Goal: Task Accomplishment & Management: Complete application form

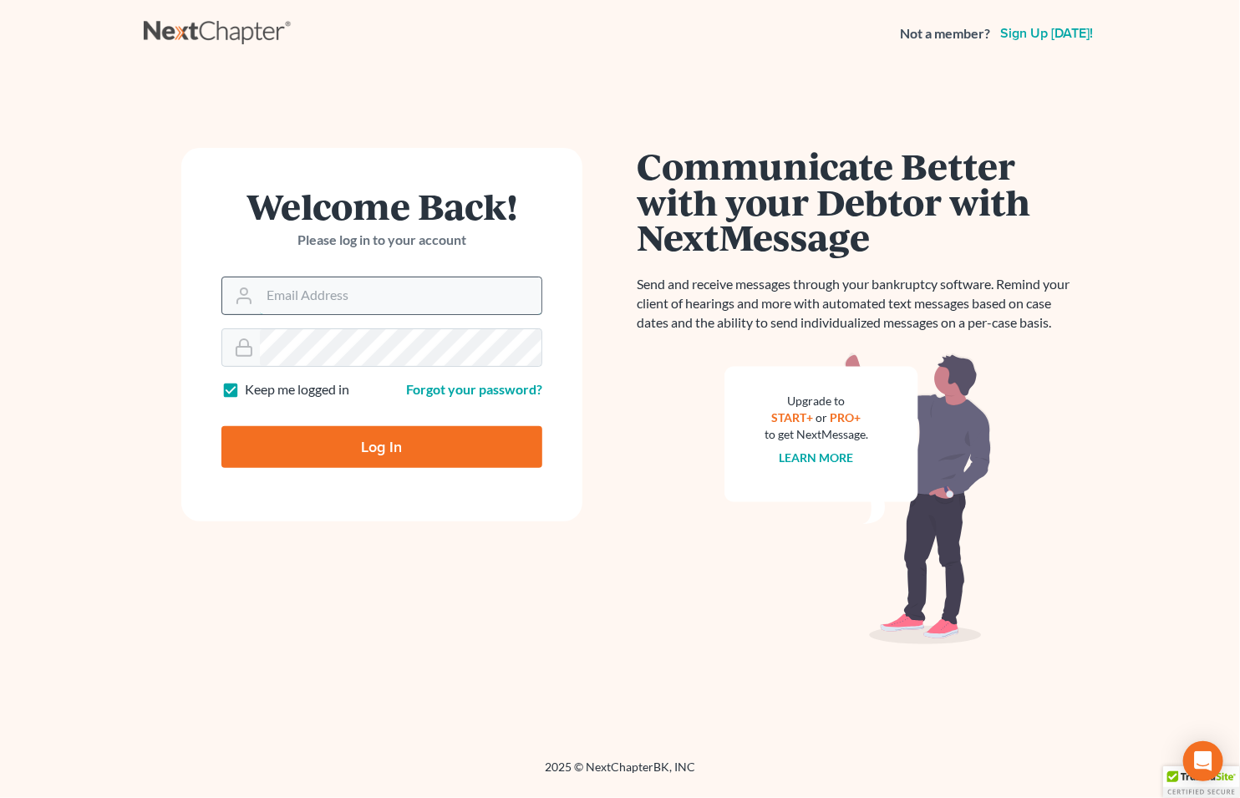
click at [385, 301] on input "Email Address" at bounding box center [401, 295] width 282 height 37
type input "[EMAIL_ADDRESS][DOMAIN_NAME]"
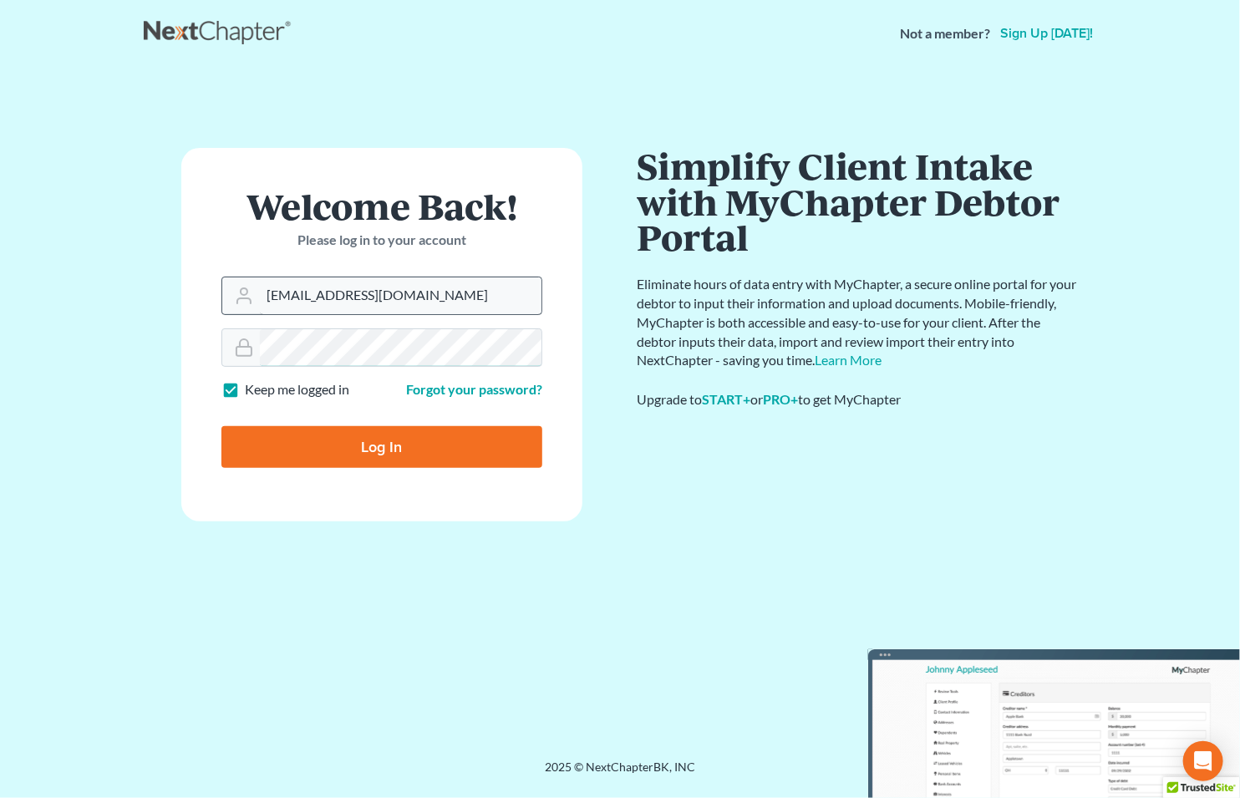
click at [221, 426] on input "Log In" at bounding box center [381, 447] width 321 height 42
type input "Thinking..."
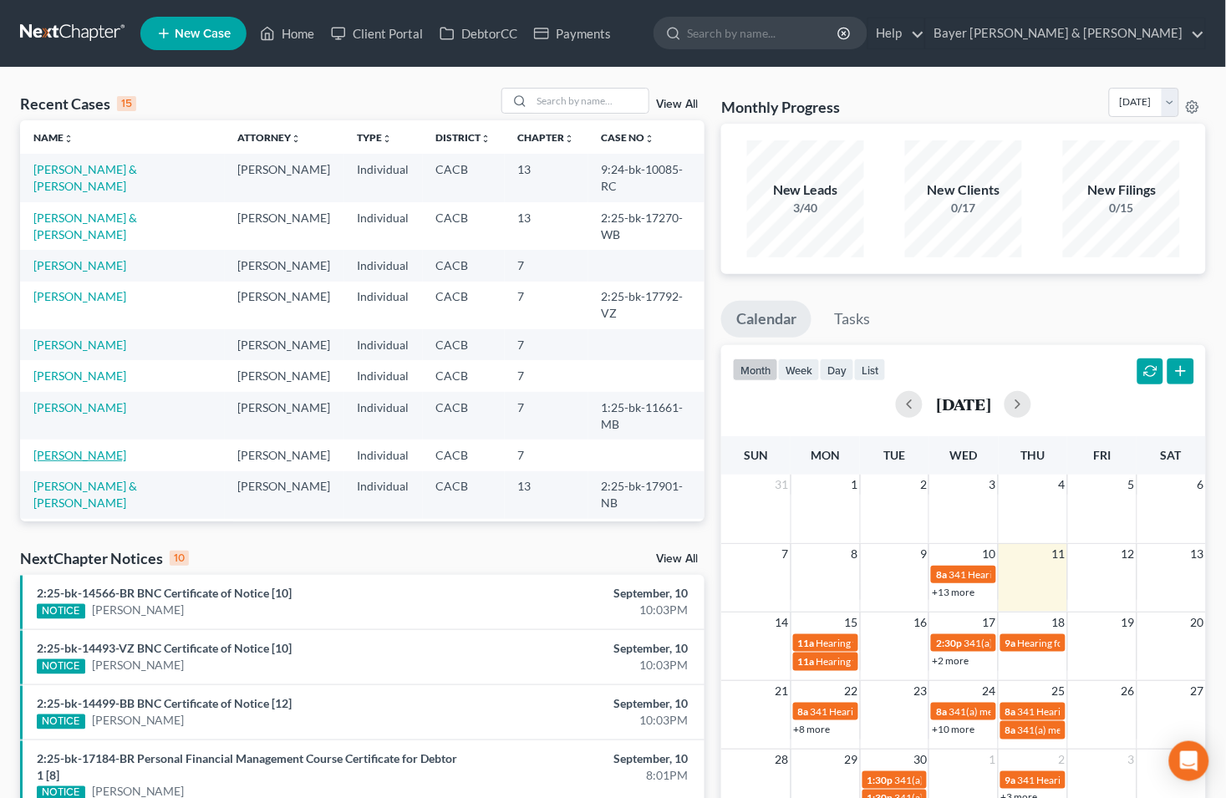
click at [89, 448] on link "[PERSON_NAME]" at bounding box center [79, 455] width 93 height 14
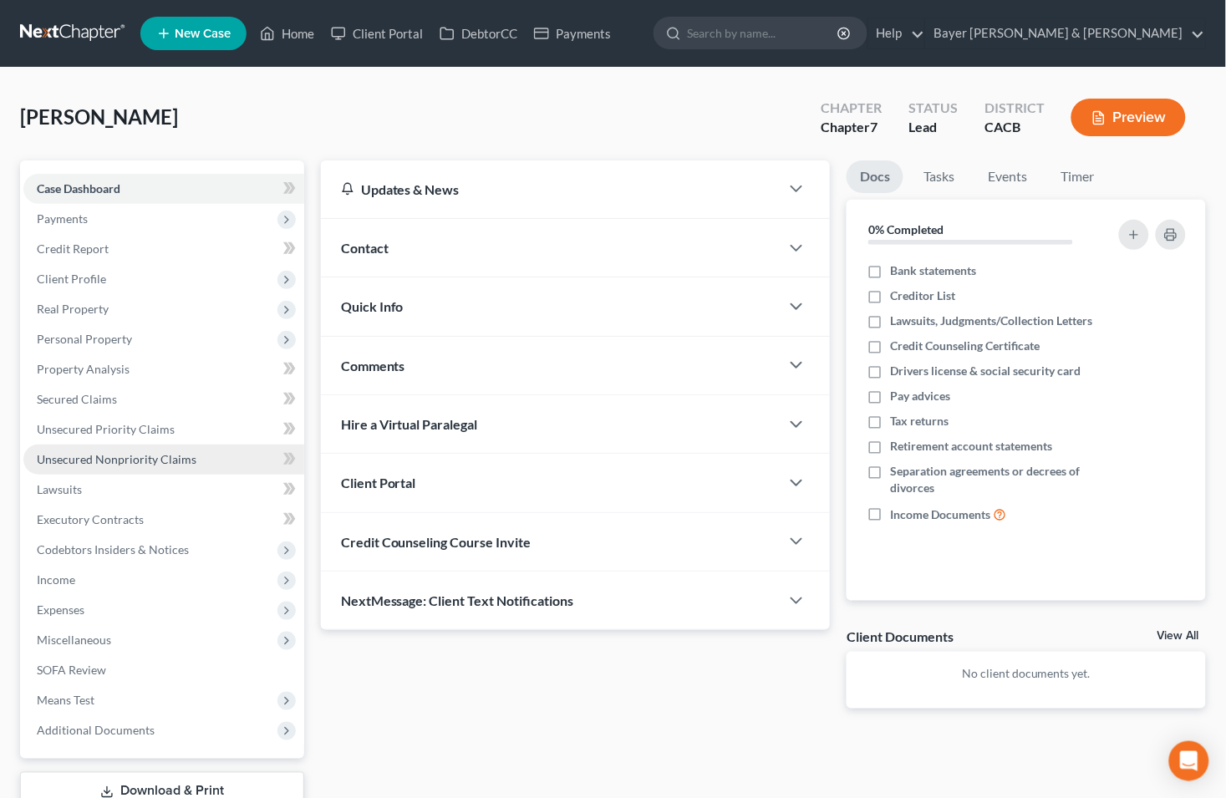
click at [143, 452] on span "Unsecured Nonpriority Claims" at bounding box center [117, 459] width 160 height 14
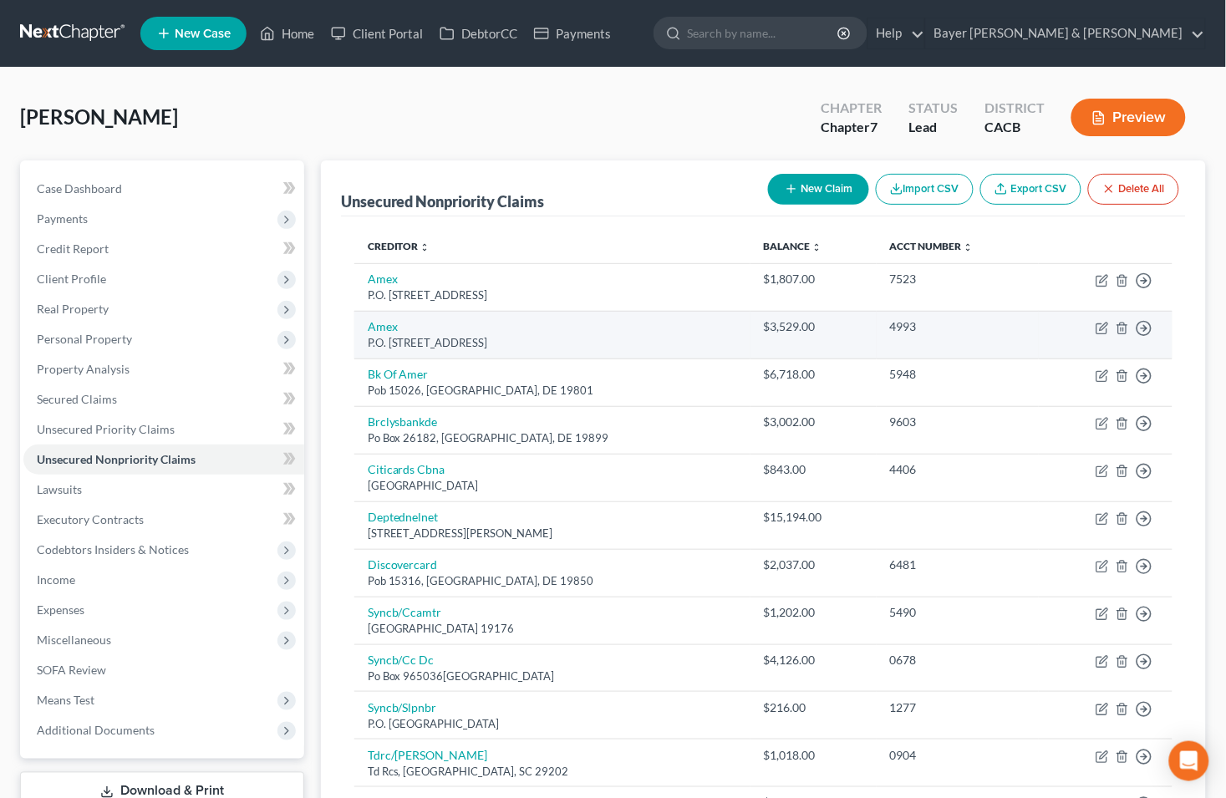
click at [418, 348] on div "P.O. [STREET_ADDRESS]" at bounding box center [552, 343] width 369 height 16
click at [1101, 329] on icon "button" at bounding box center [1101, 328] width 13 height 13
select select "9"
select select "2"
select select "0"
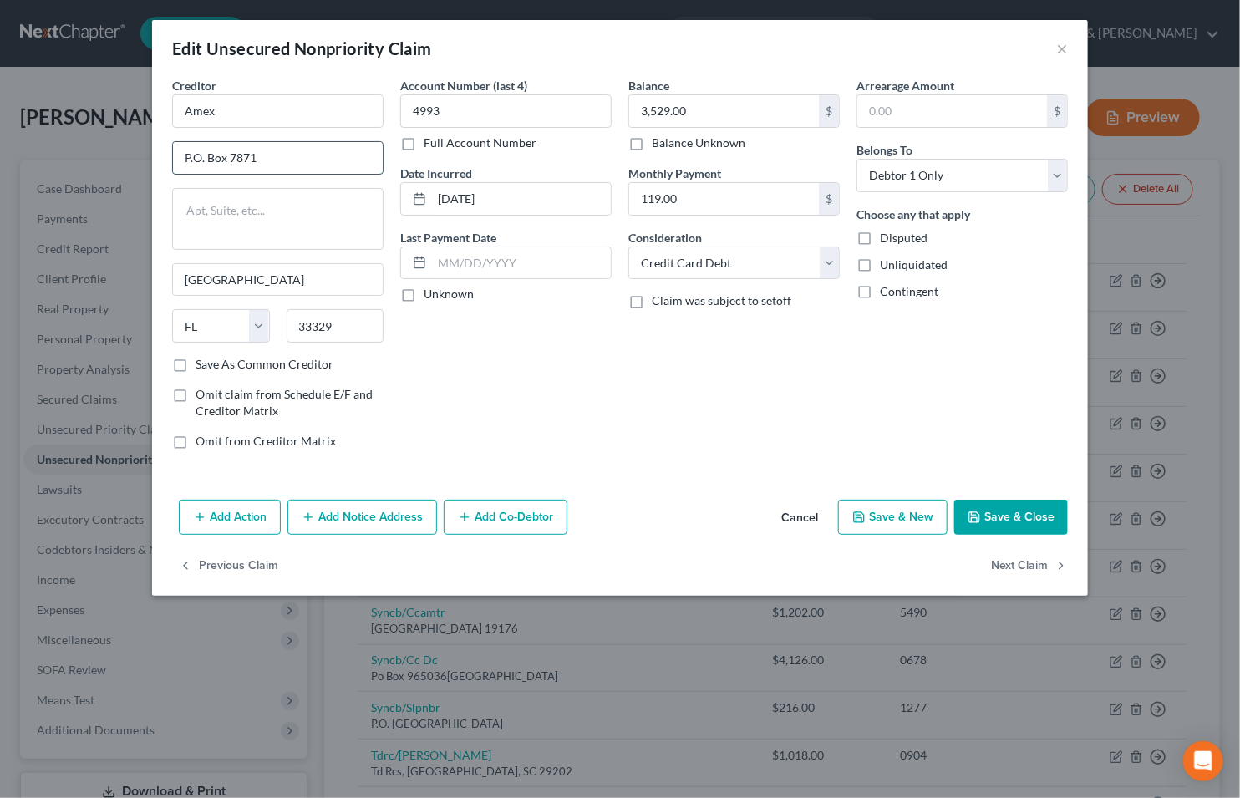
click at [204, 157] on input "P.O. Box 7871" at bounding box center [278, 158] width 210 height 32
type input "PO Box 7871"
click at [989, 518] on button "Save & Close" at bounding box center [1011, 517] width 114 height 35
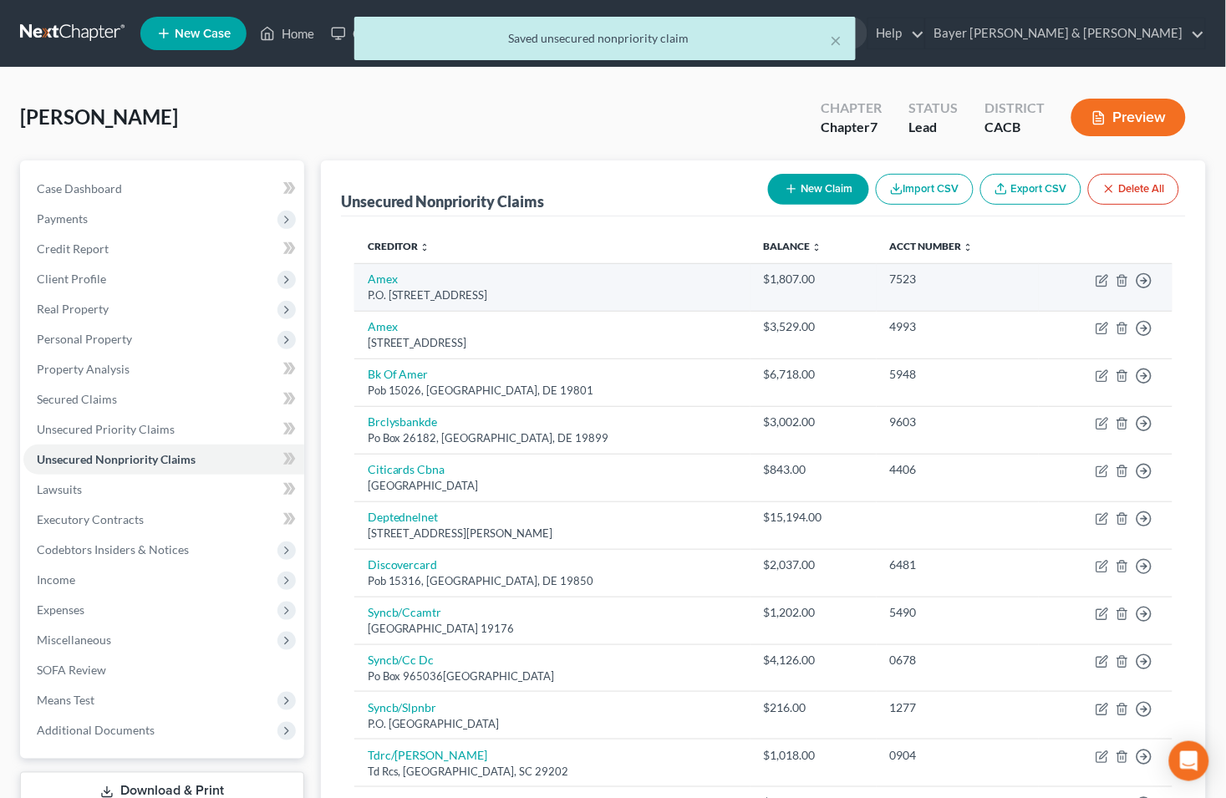
click at [1103, 272] on td "Move to D Move to E Move to G Move to Notice Only" at bounding box center [1105, 287] width 134 height 48
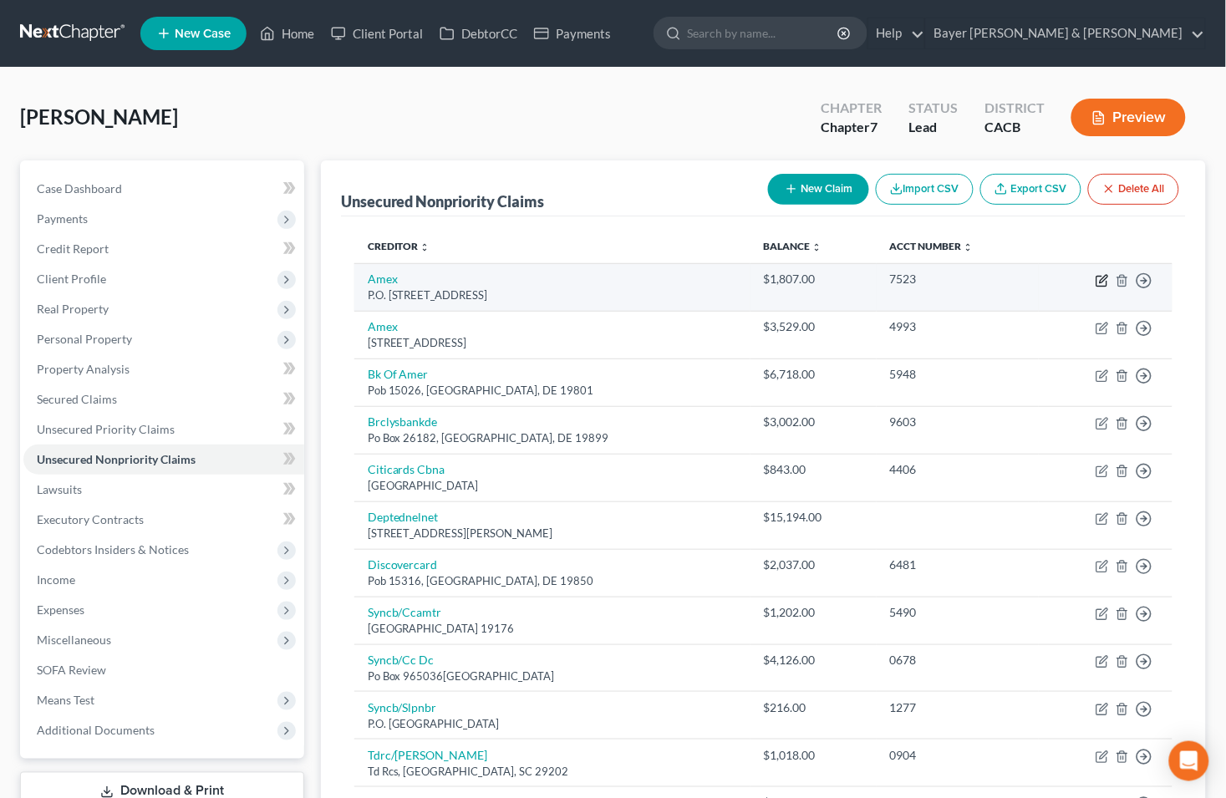
click at [1099, 282] on icon "button" at bounding box center [1101, 280] width 13 height 13
select select "9"
select select "2"
select select "0"
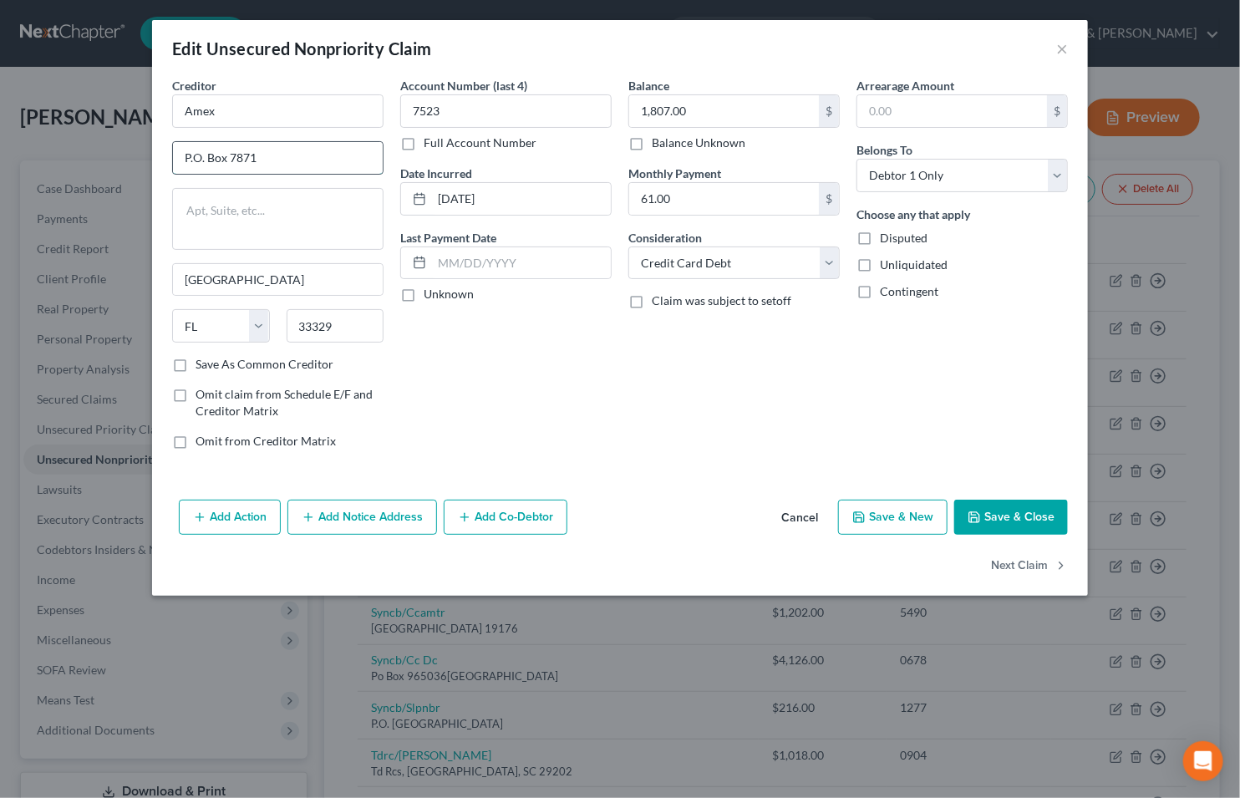
click at [203, 156] on input "P.O. Box 7871" at bounding box center [278, 158] width 210 height 32
type input "PO Box 7871"
click at [1028, 513] on button "Save & Close" at bounding box center [1011, 517] width 114 height 35
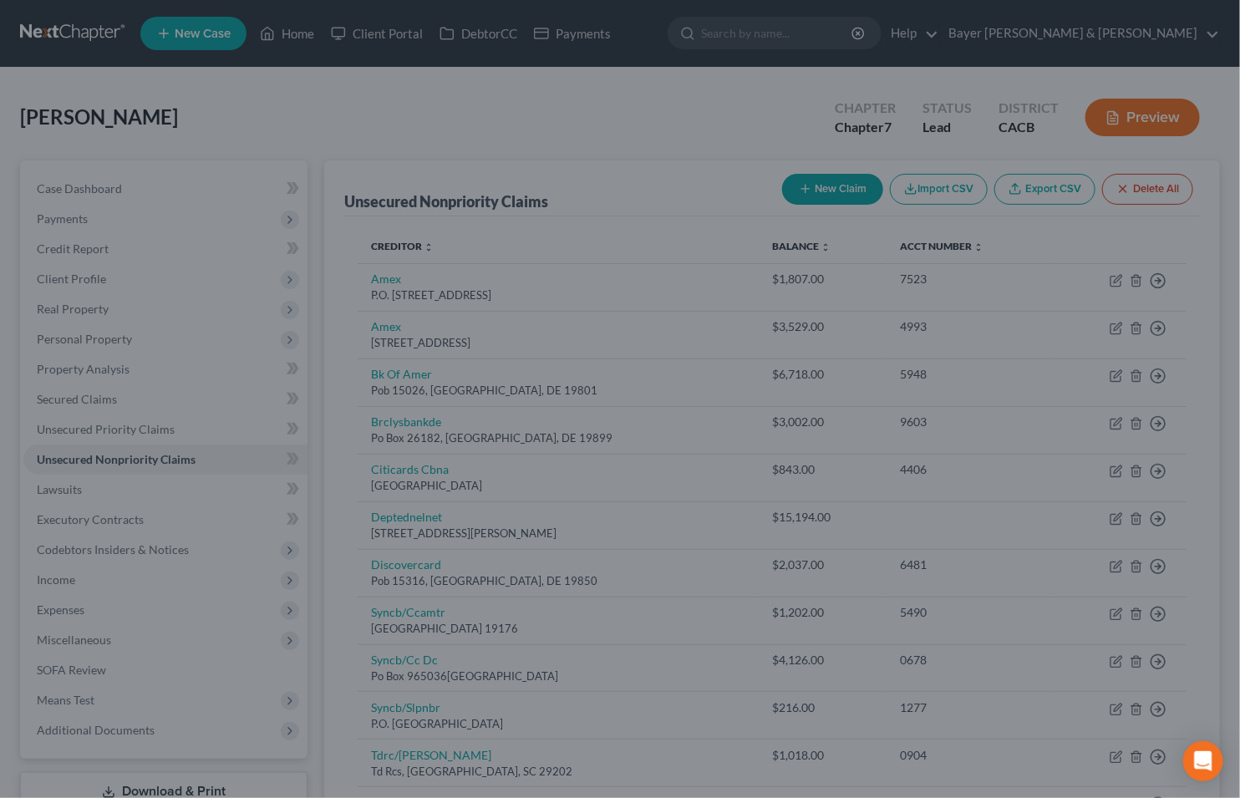
type input "0"
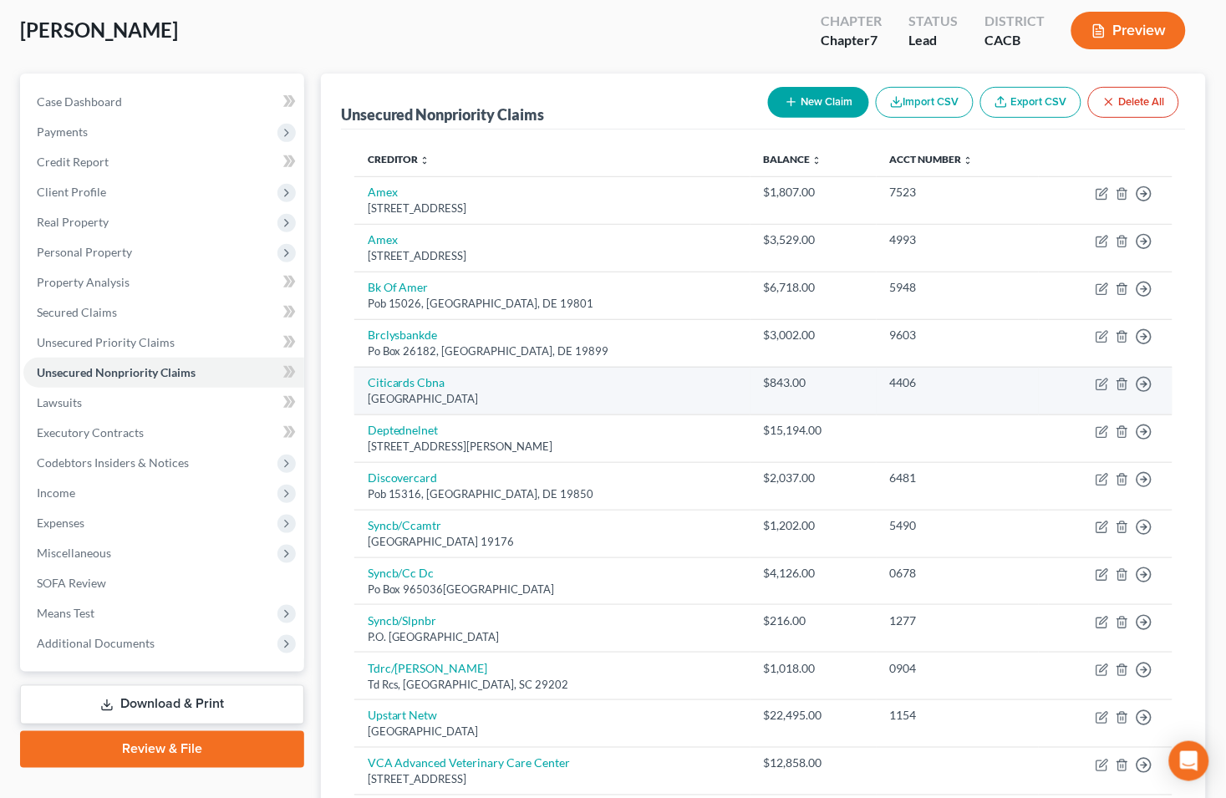
scroll to position [79, 0]
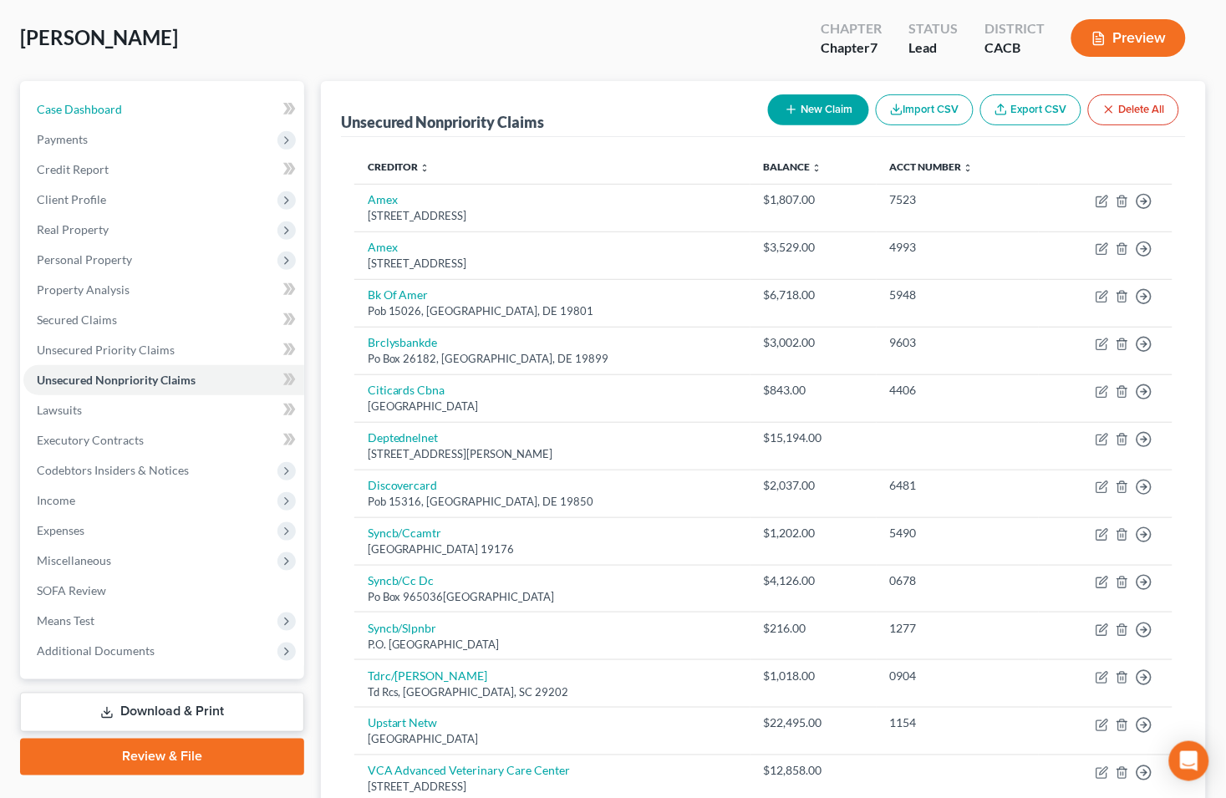
drag, startPoint x: 137, startPoint y: 109, endPoint x: 1198, endPoint y: 63, distance: 1062.0
click at [137, 109] on link "Case Dashboard" at bounding box center [163, 109] width 281 height 30
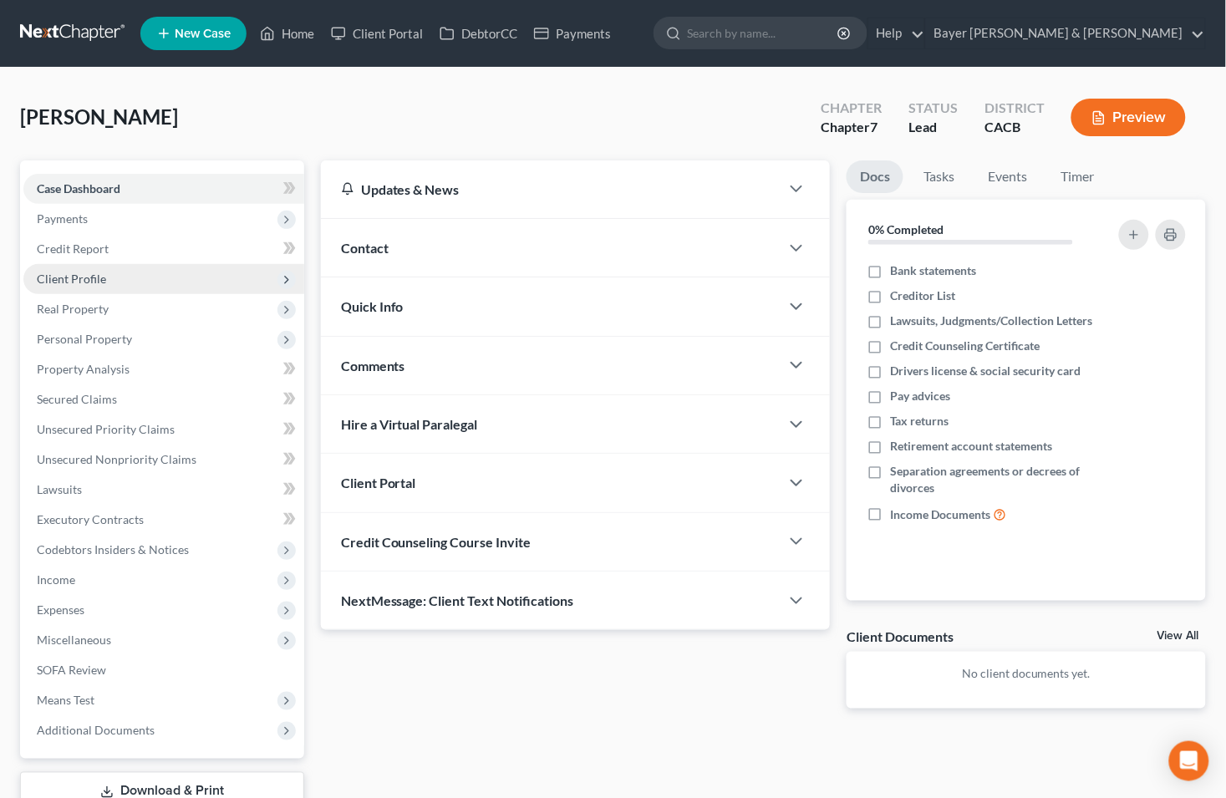
click at [77, 279] on span "Client Profile" at bounding box center [71, 279] width 69 height 14
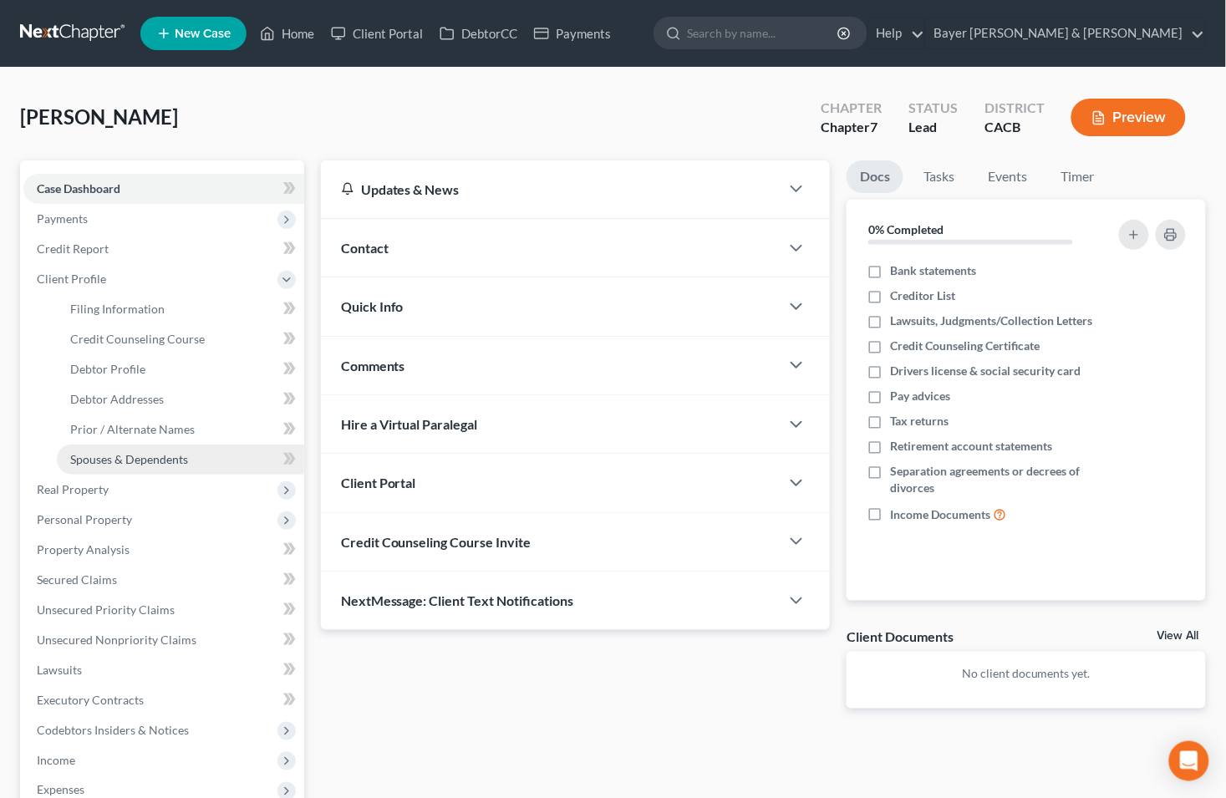
click at [147, 458] on span "Spouses & Dependents" at bounding box center [129, 459] width 118 height 14
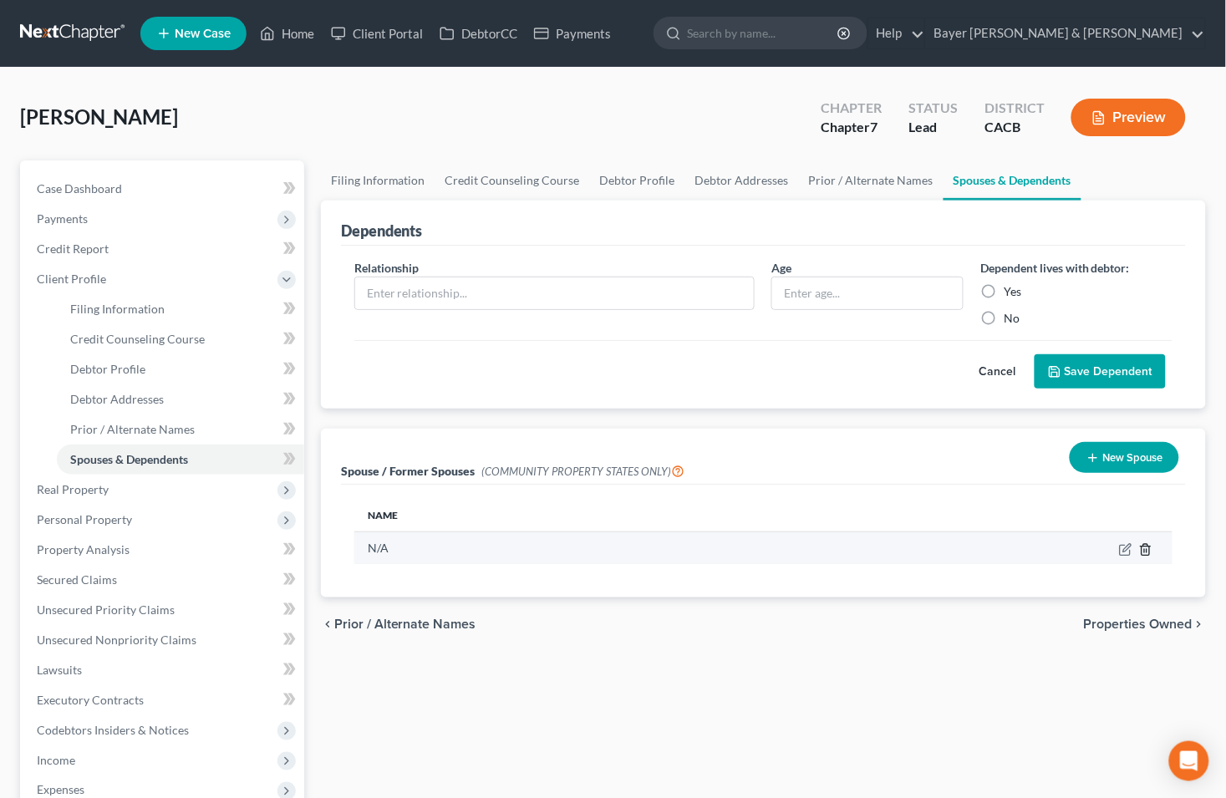
click at [1146, 551] on icon "button" at bounding box center [1145, 549] width 13 height 13
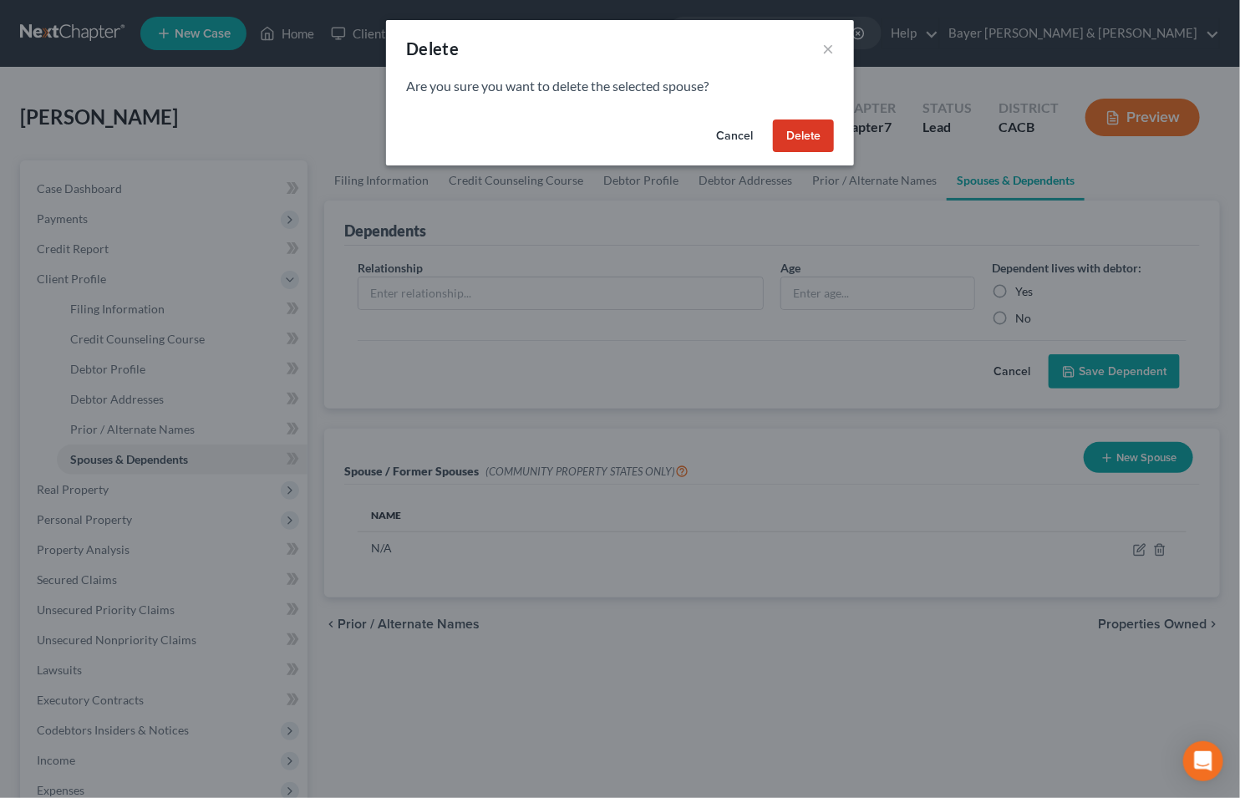
click at [820, 136] on button "Delete" at bounding box center [803, 135] width 61 height 33
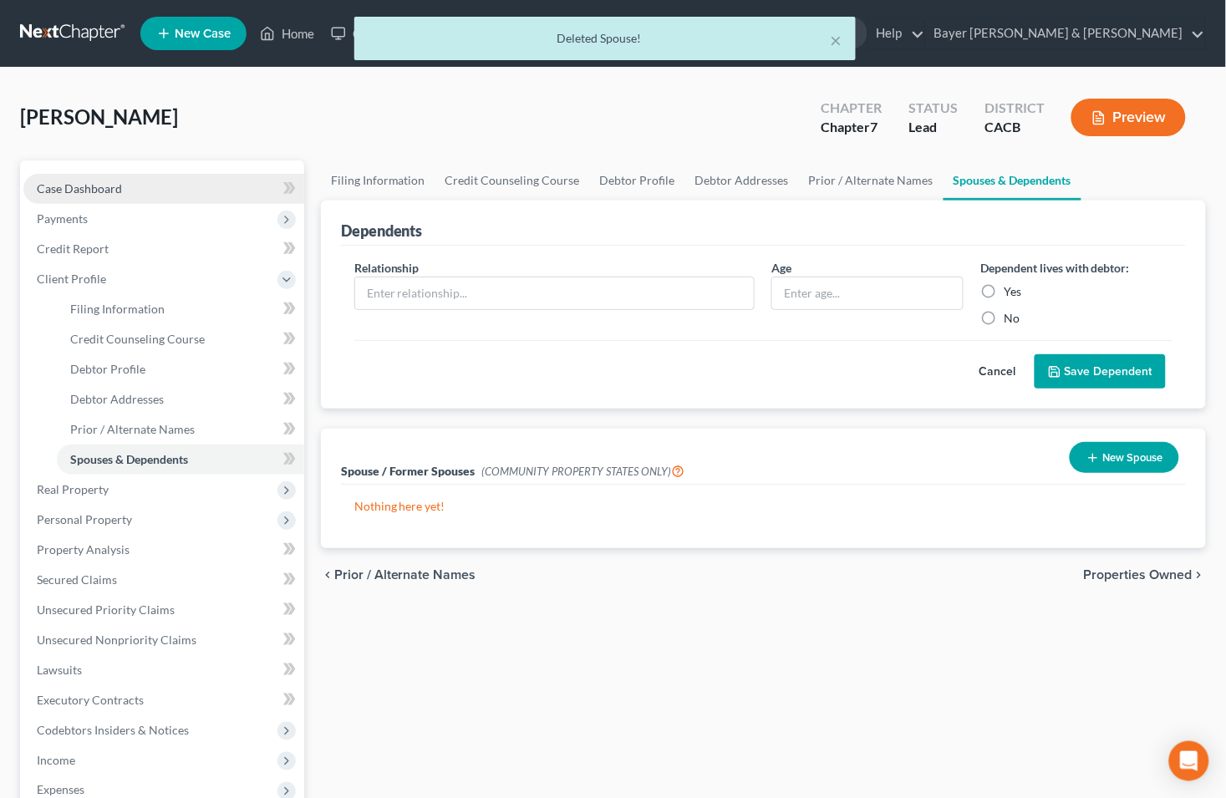
click at [120, 189] on span "Case Dashboard" at bounding box center [79, 188] width 85 height 14
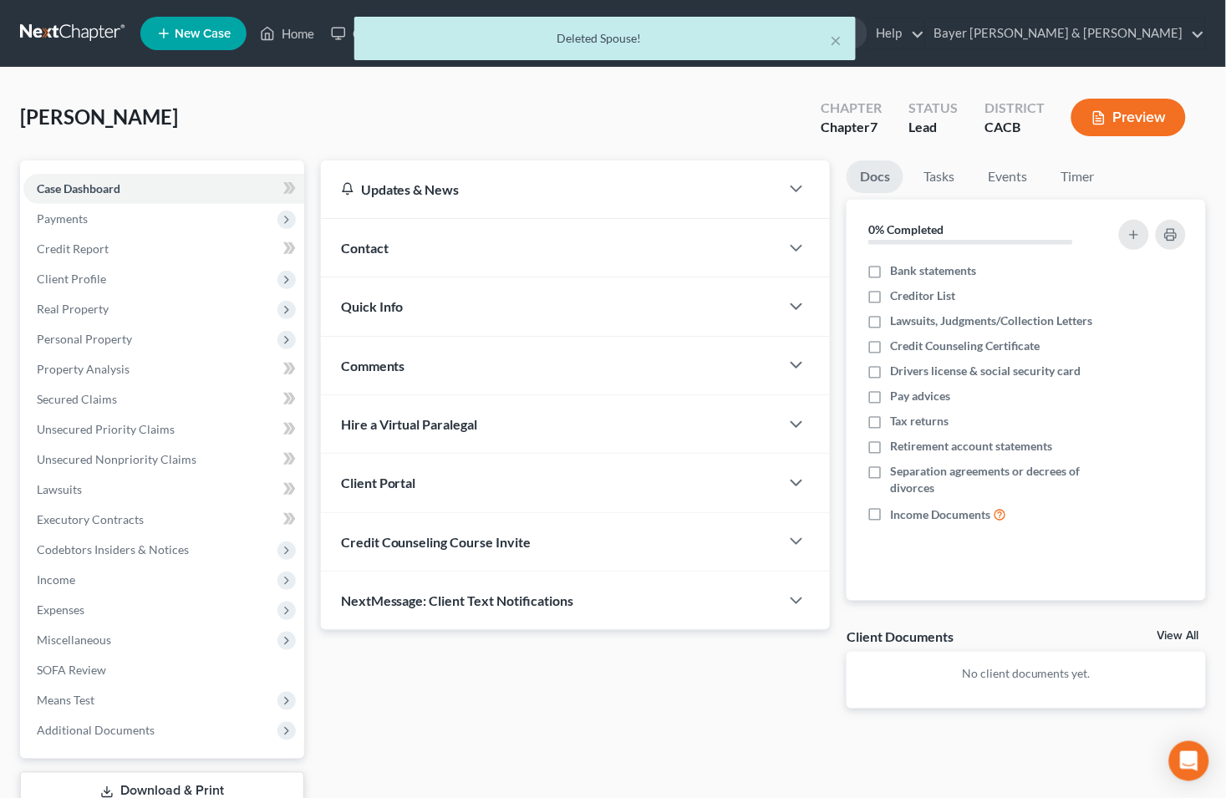
click at [1135, 118] on button "Preview" at bounding box center [1128, 118] width 114 height 38
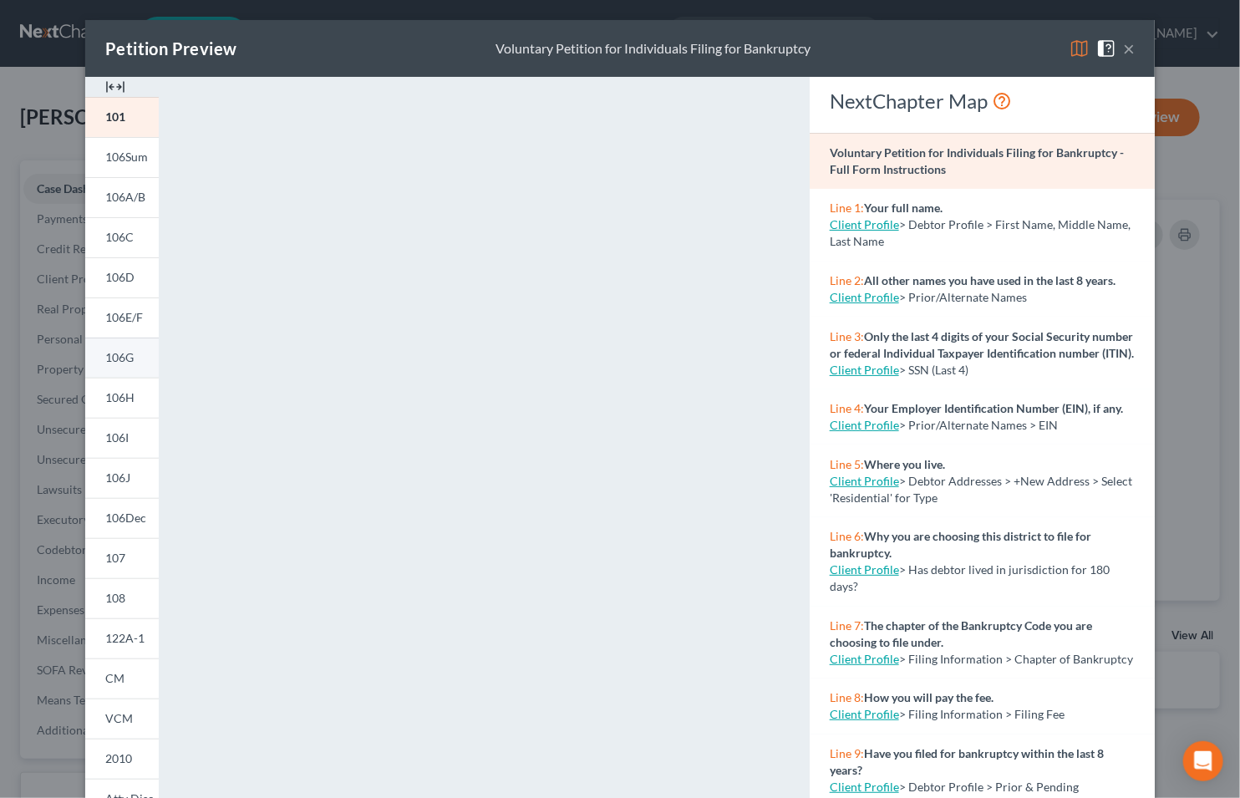
click at [114, 364] on link "106G" at bounding box center [122, 358] width 74 height 40
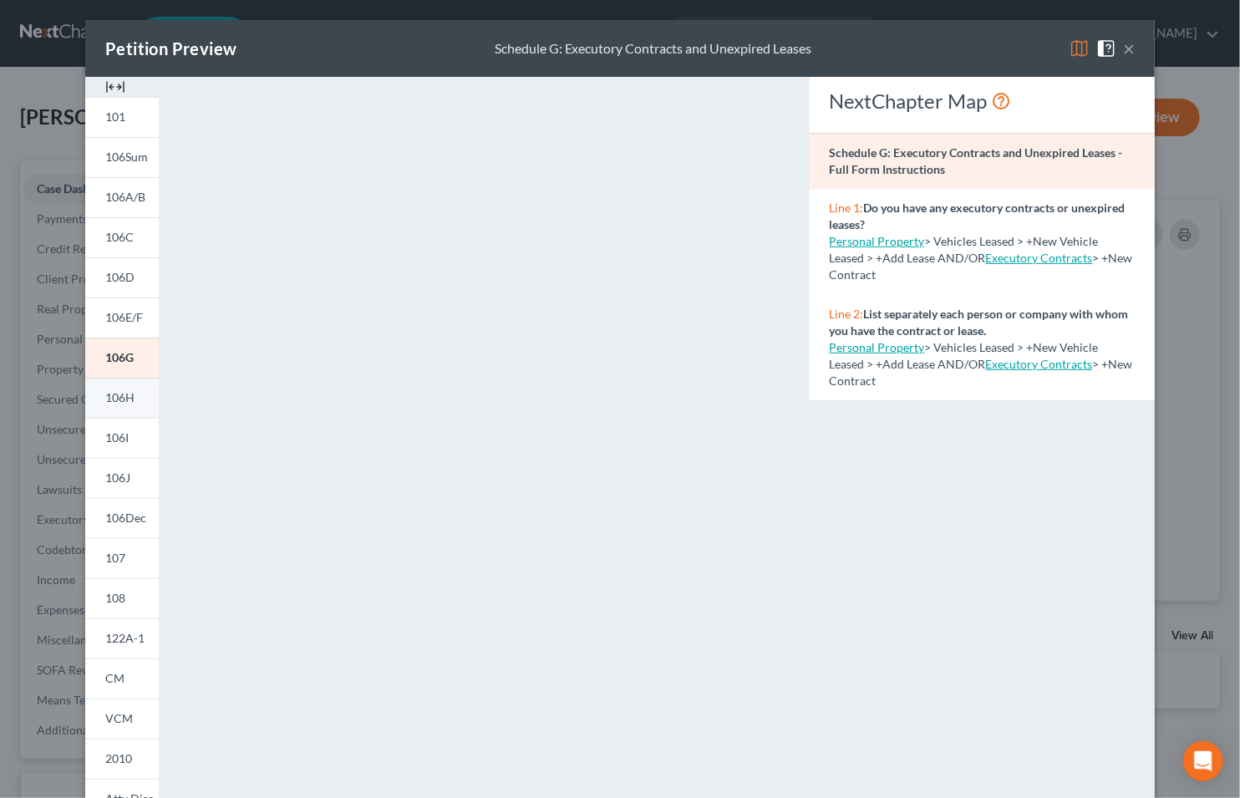
click at [119, 397] on span "106H" at bounding box center [119, 397] width 29 height 14
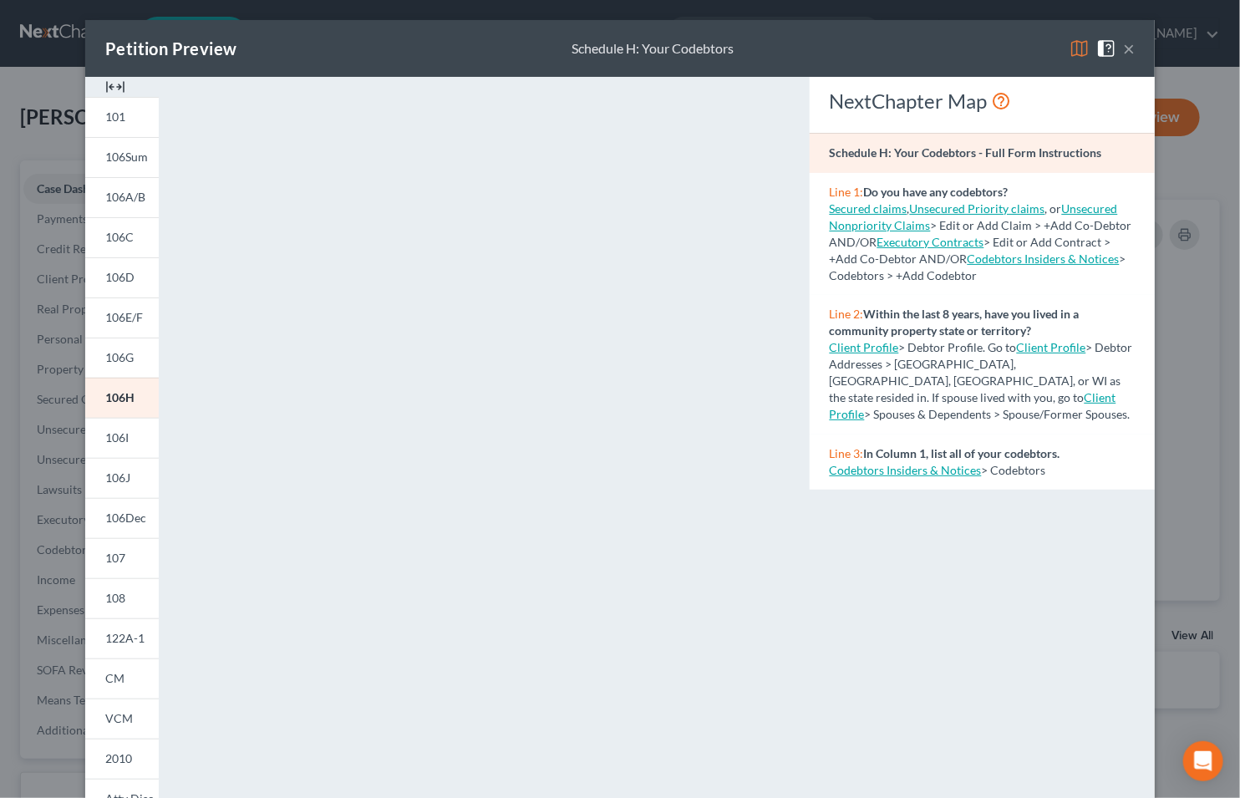
click at [1123, 52] on button "×" at bounding box center [1129, 48] width 12 height 20
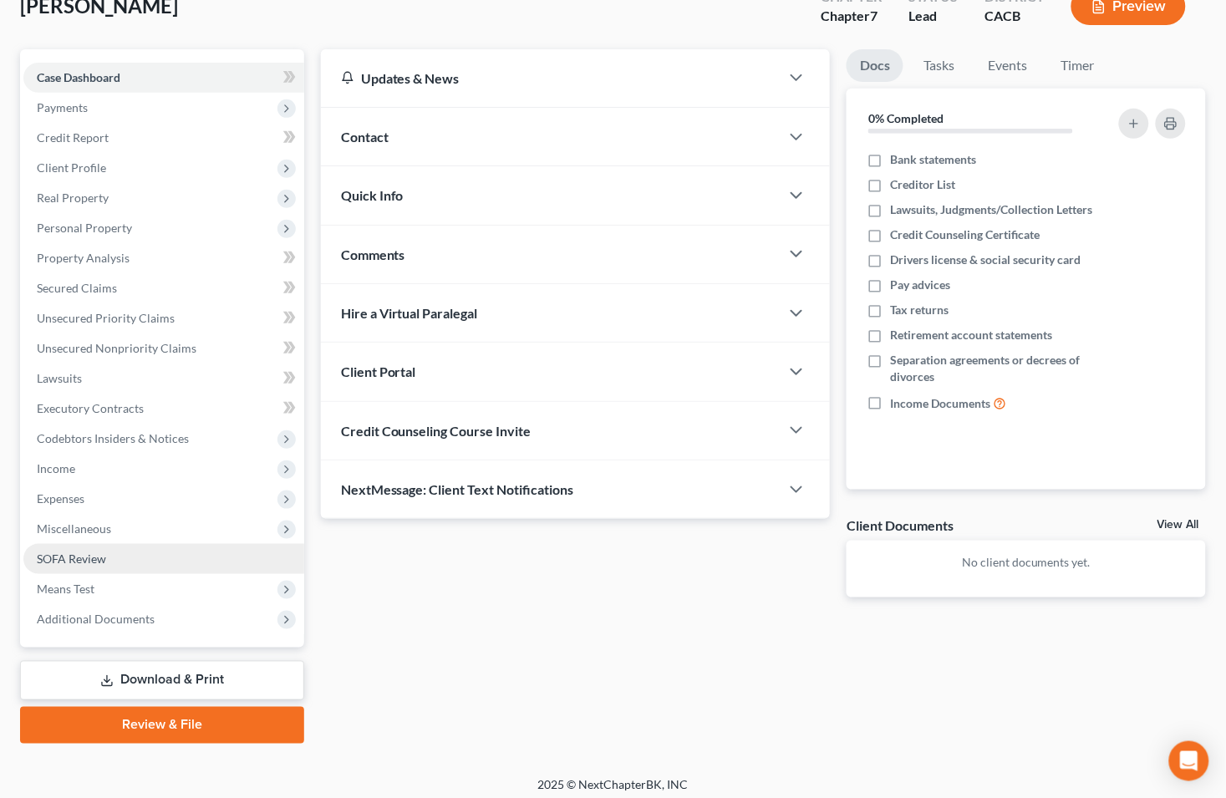
scroll to position [118, 0]
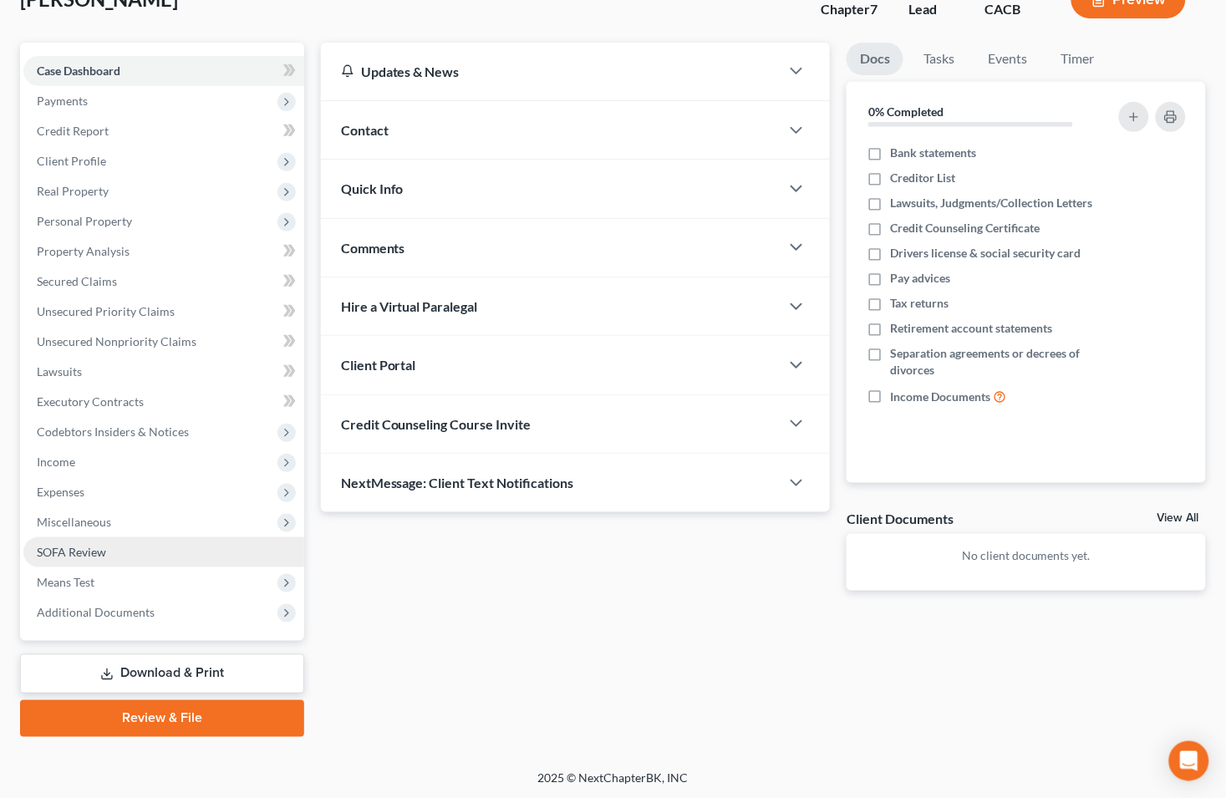
click at [180, 672] on link "Download & Print" at bounding box center [162, 673] width 284 height 39
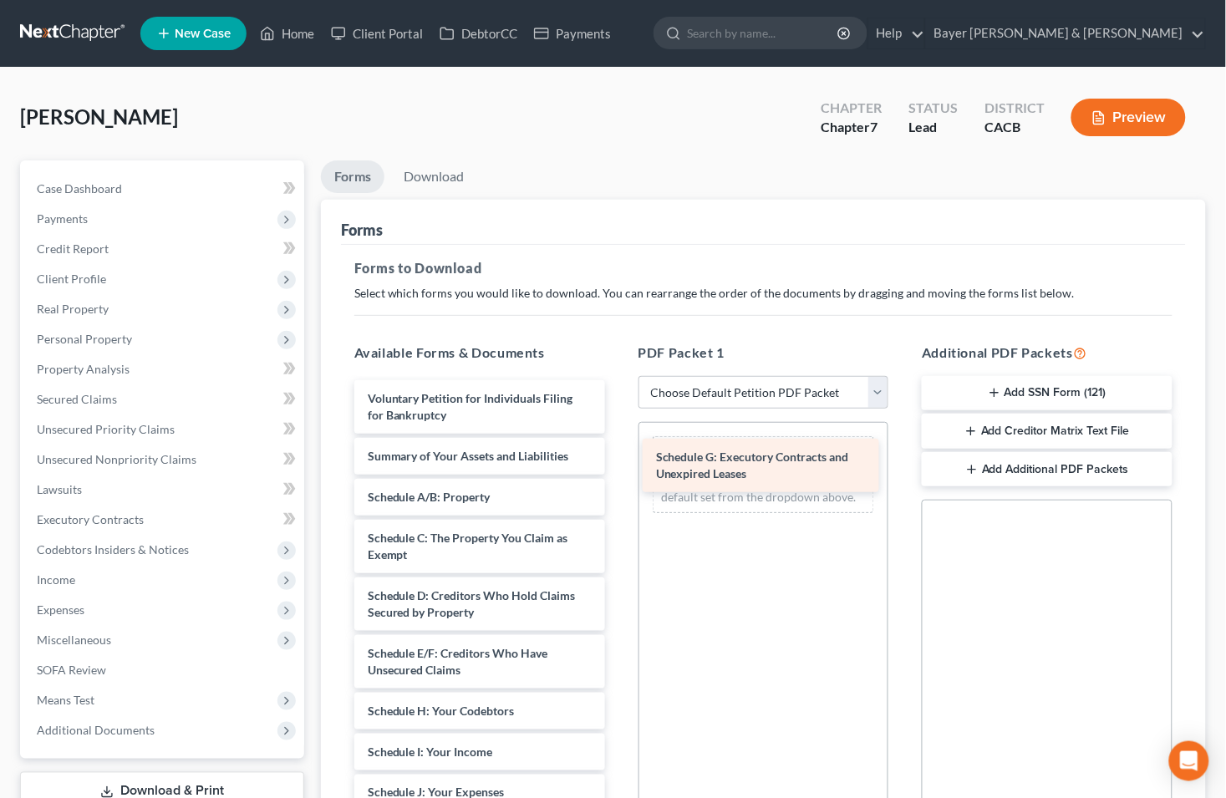
drag, startPoint x: 444, startPoint y: 711, endPoint x: 733, endPoint y: 458, distance: 383.6
click at [618, 458] on div "Schedule G: Executory Contracts and Unexpired Leases Voluntary Petition for Ind…" at bounding box center [479, 809] width 277 height 859
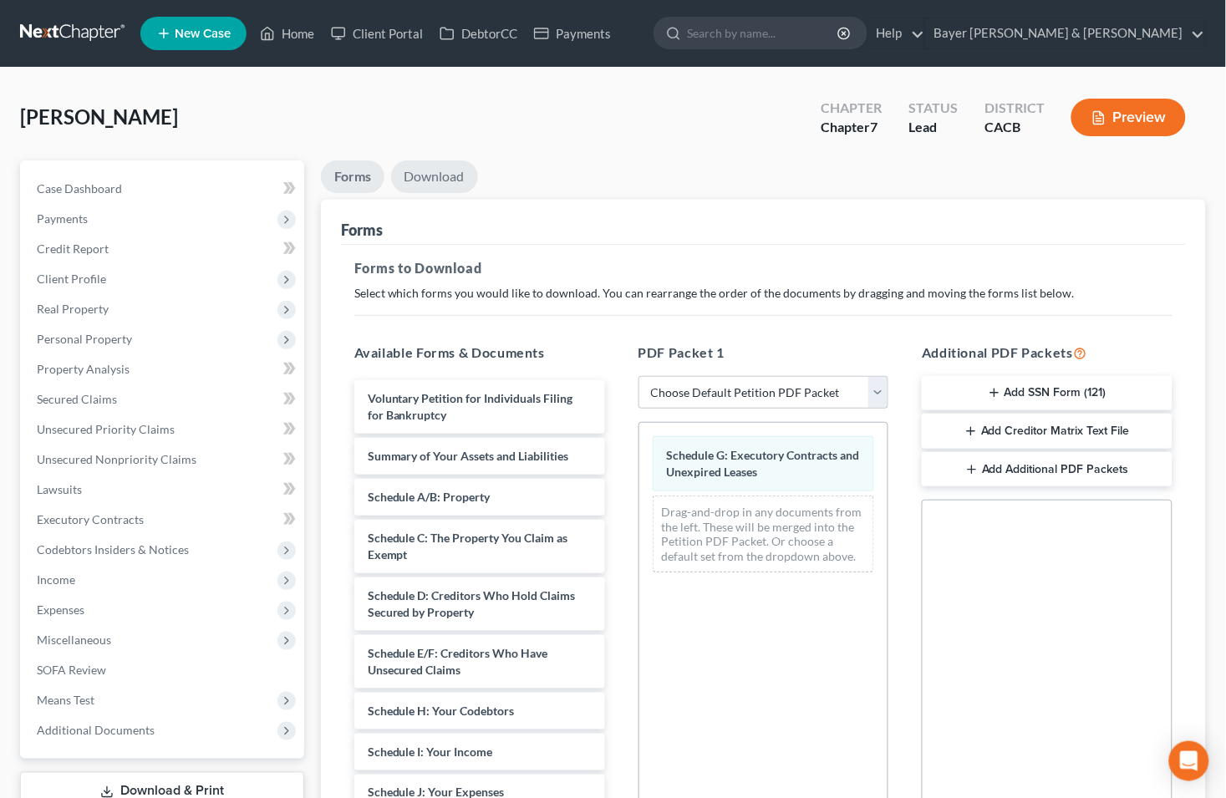
click at [414, 178] on link "Download" at bounding box center [434, 176] width 87 height 33
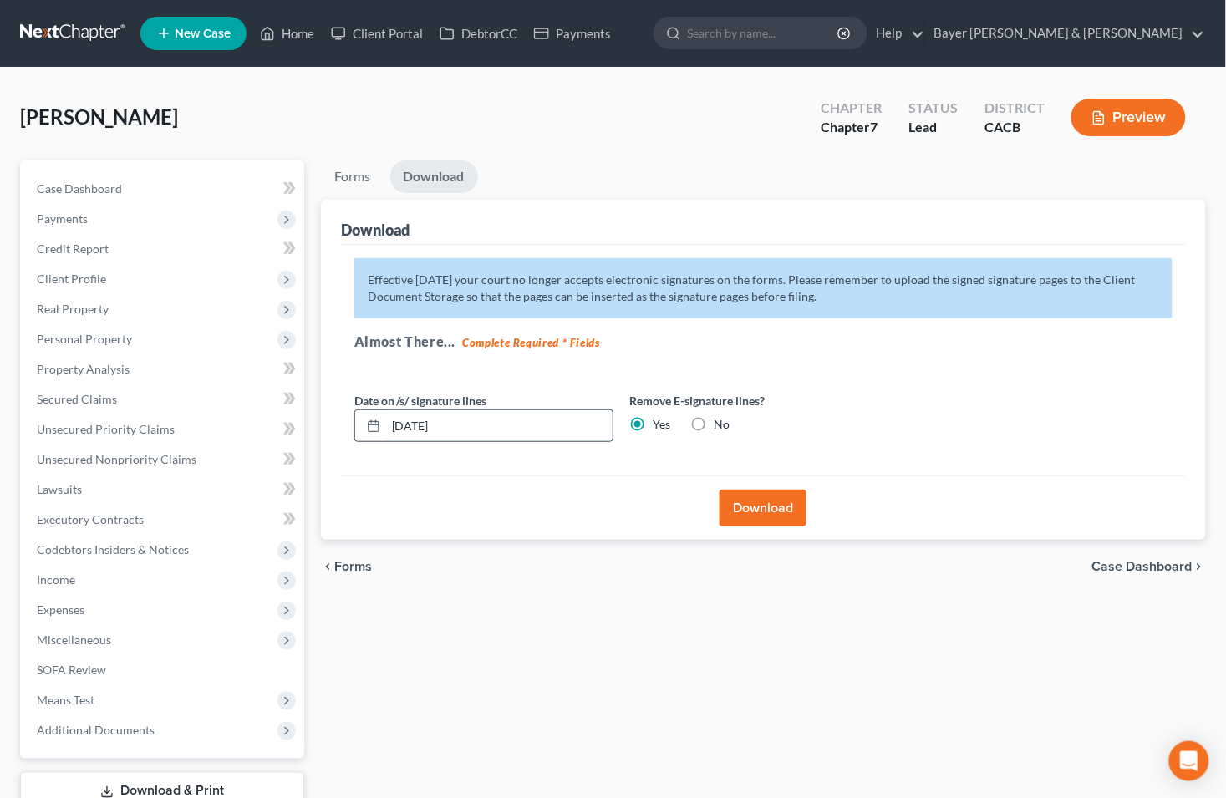
drag, startPoint x: 486, startPoint y: 430, endPoint x: 380, endPoint y: 420, distance: 106.6
click at [380, 420] on div "[DATE]" at bounding box center [483, 425] width 259 height 33
click at [754, 510] on button "Download" at bounding box center [762, 508] width 87 height 37
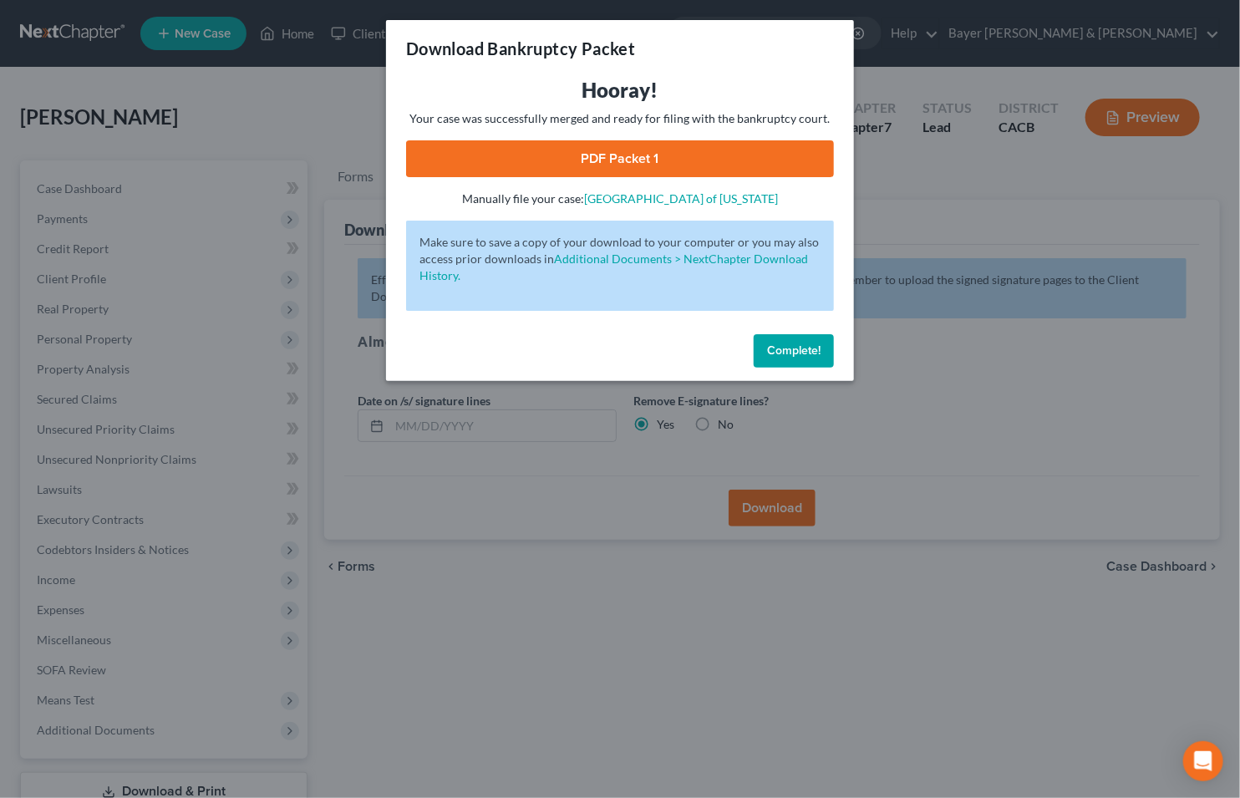
click at [437, 160] on link "PDF Packet 1" at bounding box center [620, 158] width 428 height 37
click at [222, 125] on div "Download Bankruptcy Packet Hooray! Your case was successfully merged and ready …" at bounding box center [620, 399] width 1240 height 798
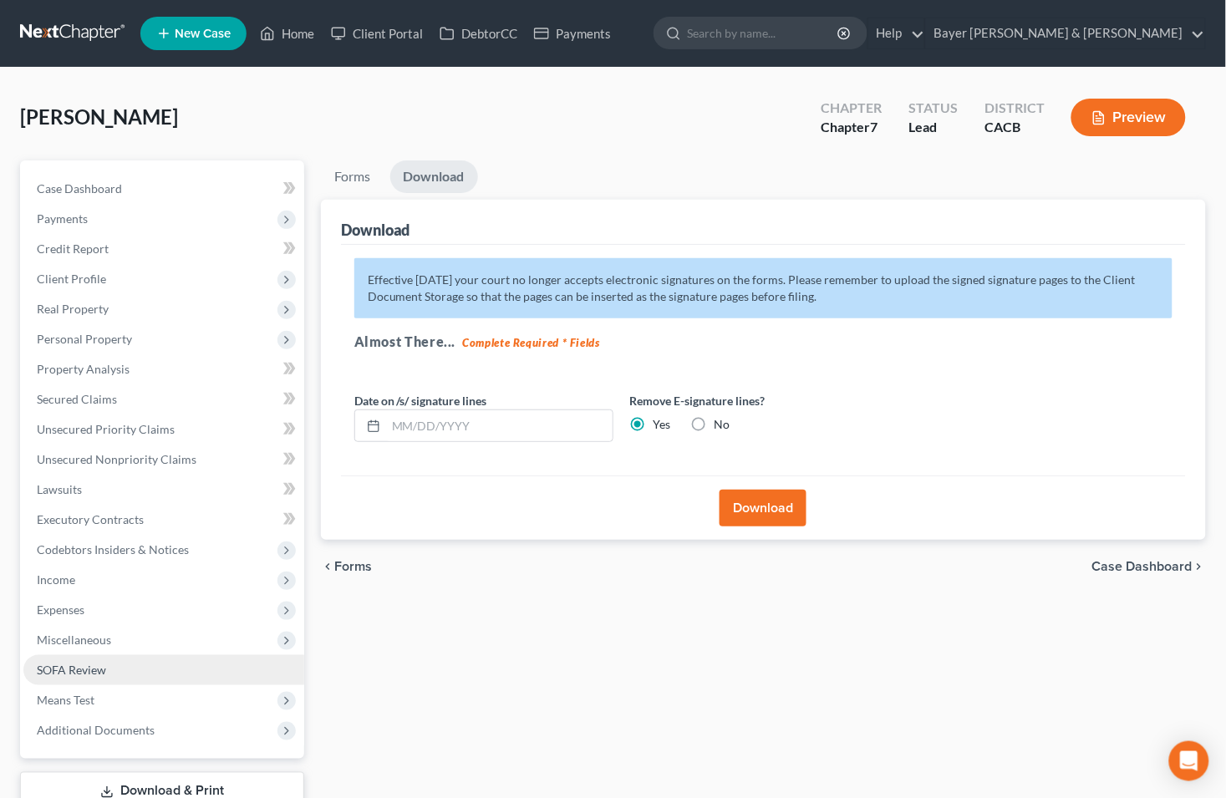
click at [95, 662] on span "SOFA Review" at bounding box center [71, 669] width 69 height 14
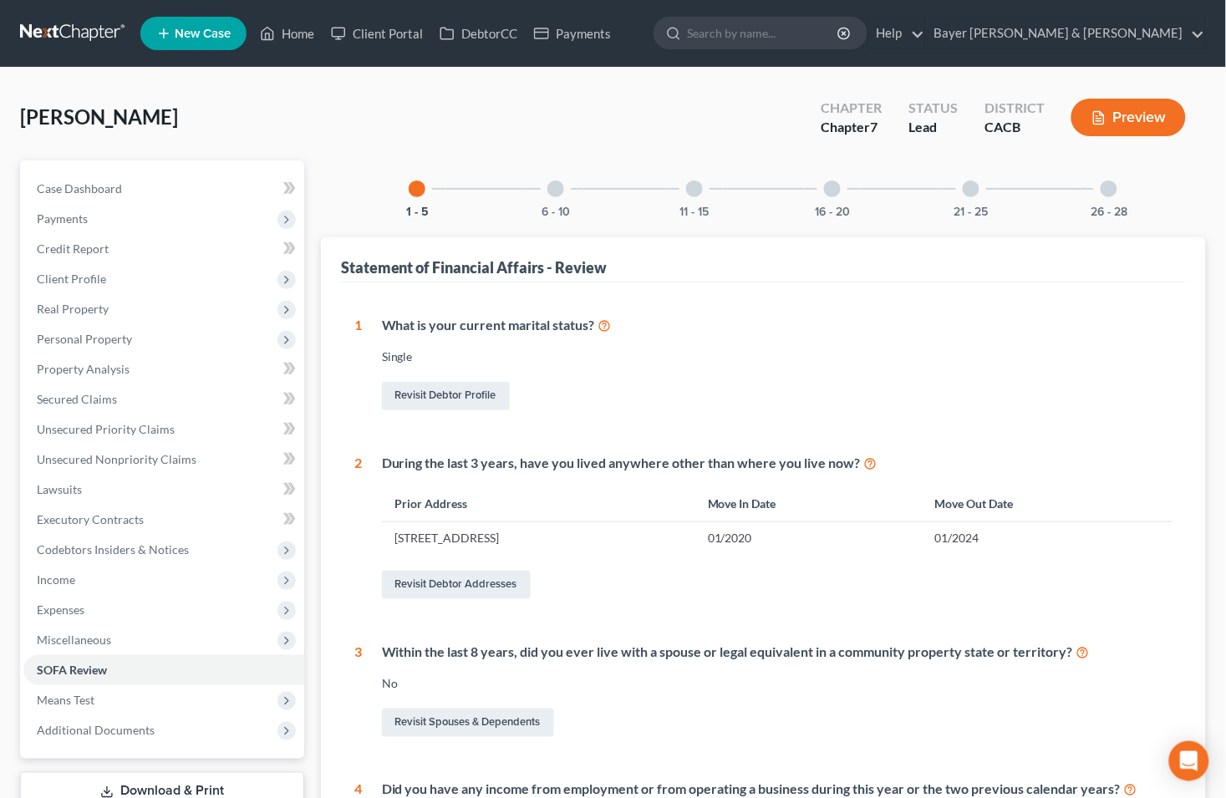
click at [1135, 120] on button "Preview" at bounding box center [1128, 118] width 114 height 38
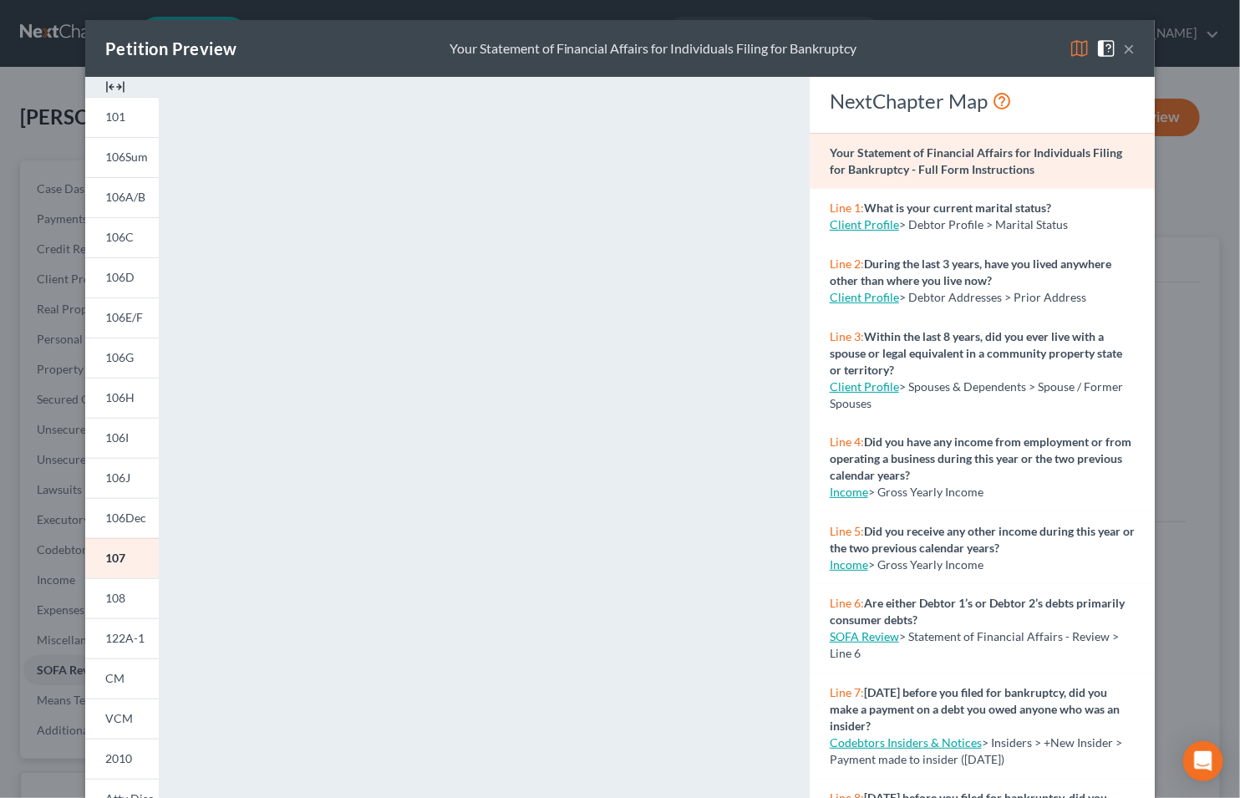
click at [1125, 45] on button "×" at bounding box center [1129, 48] width 12 height 20
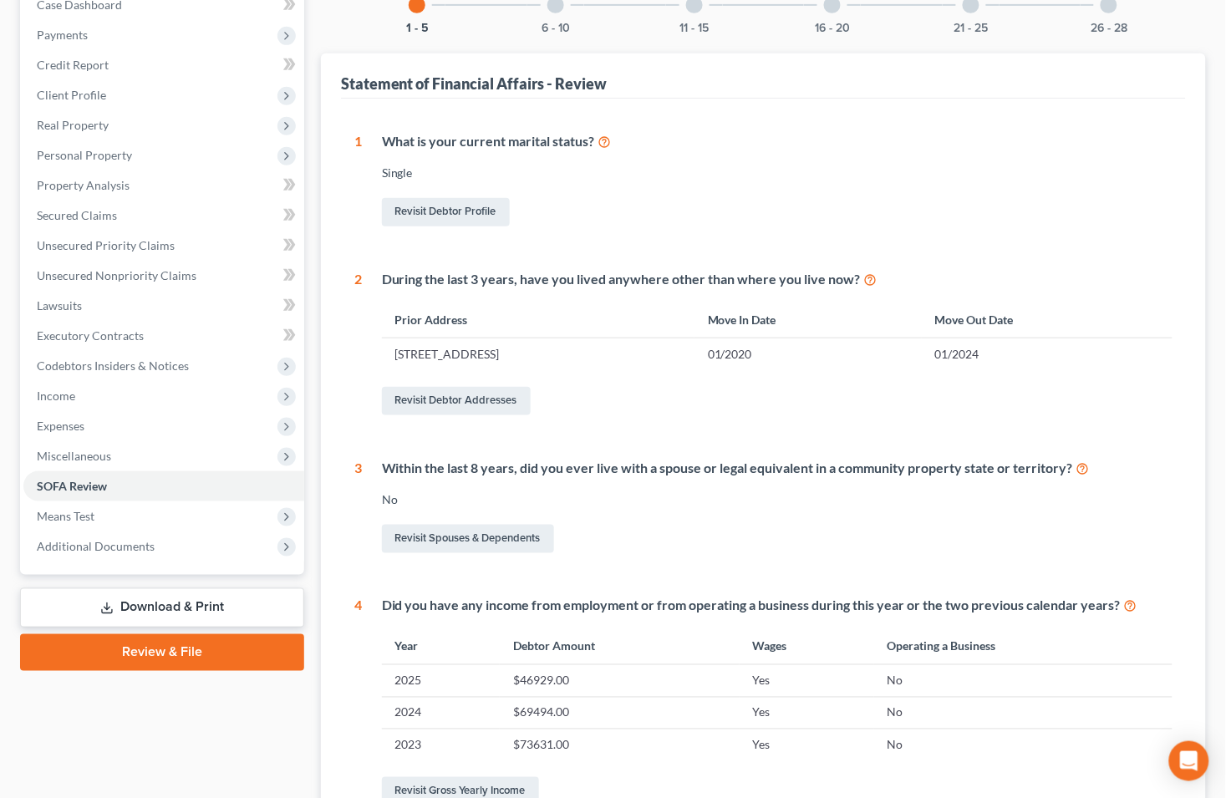
scroll to position [185, 0]
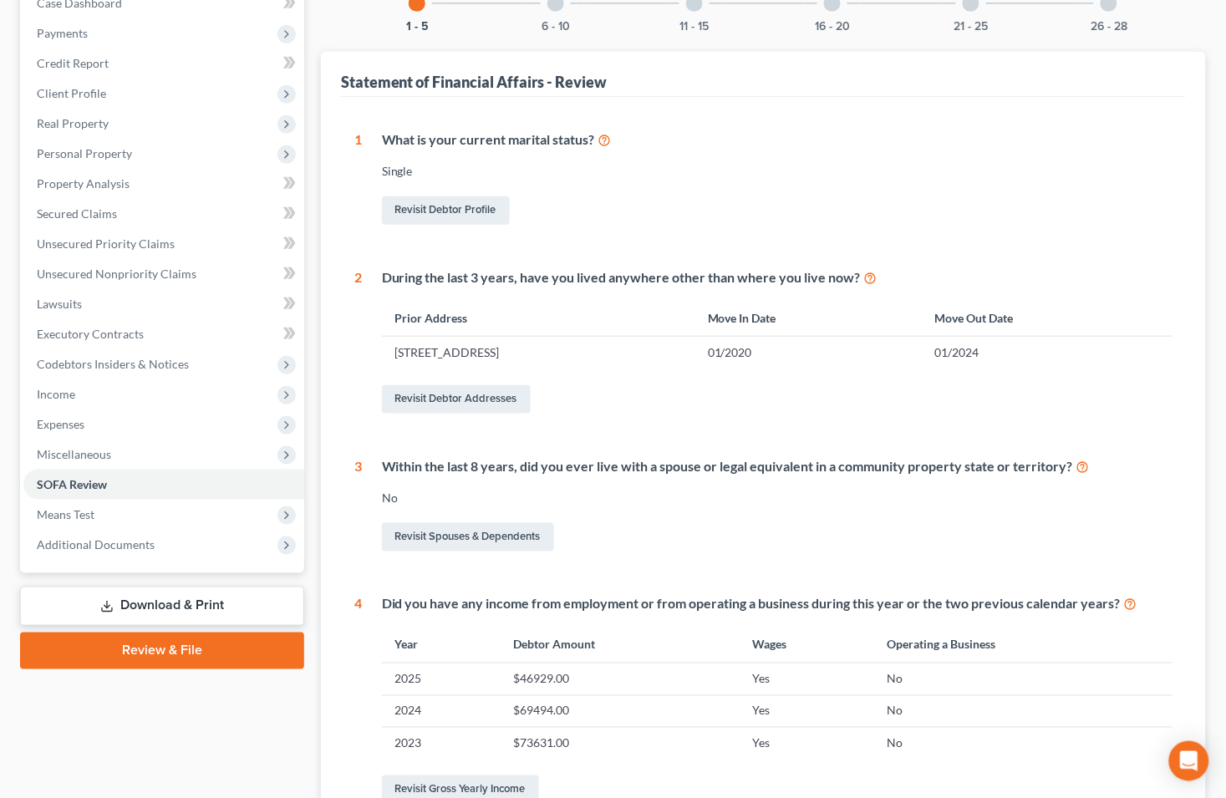
click at [702, 168] on div "Single" at bounding box center [777, 171] width 790 height 17
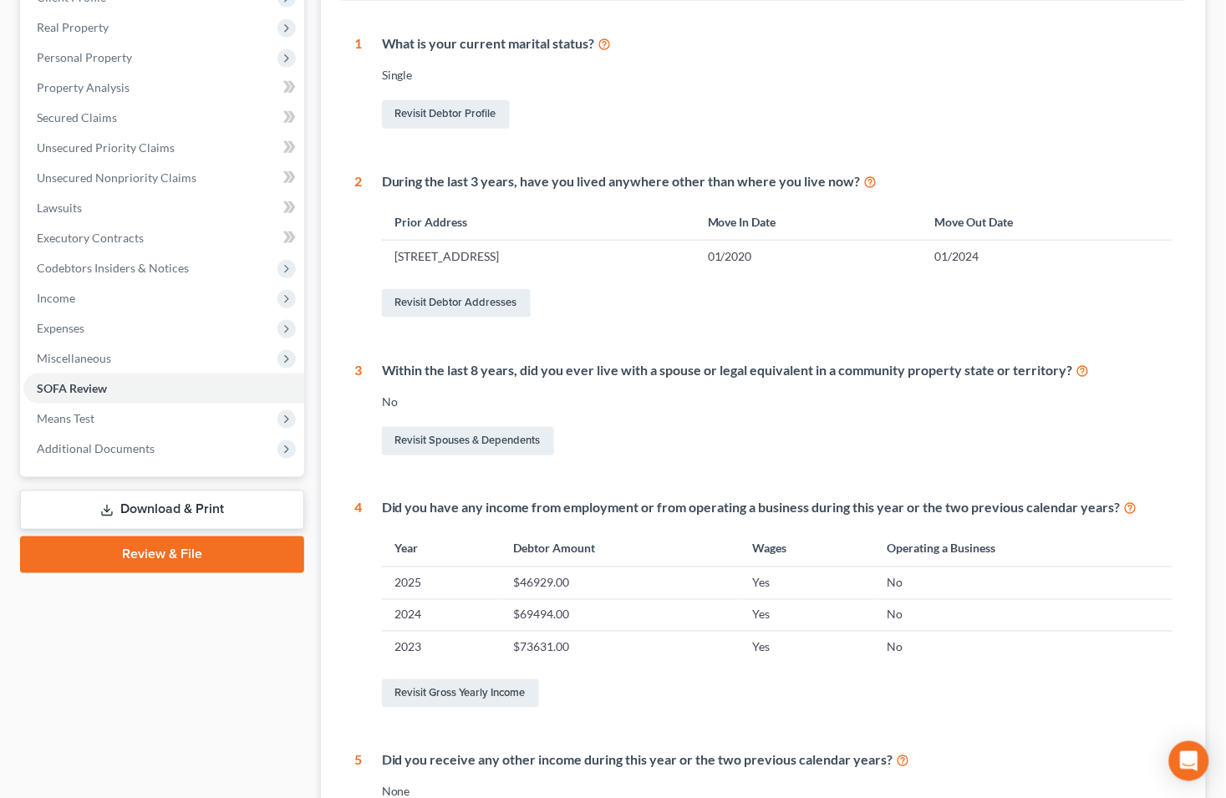
scroll to position [0, 0]
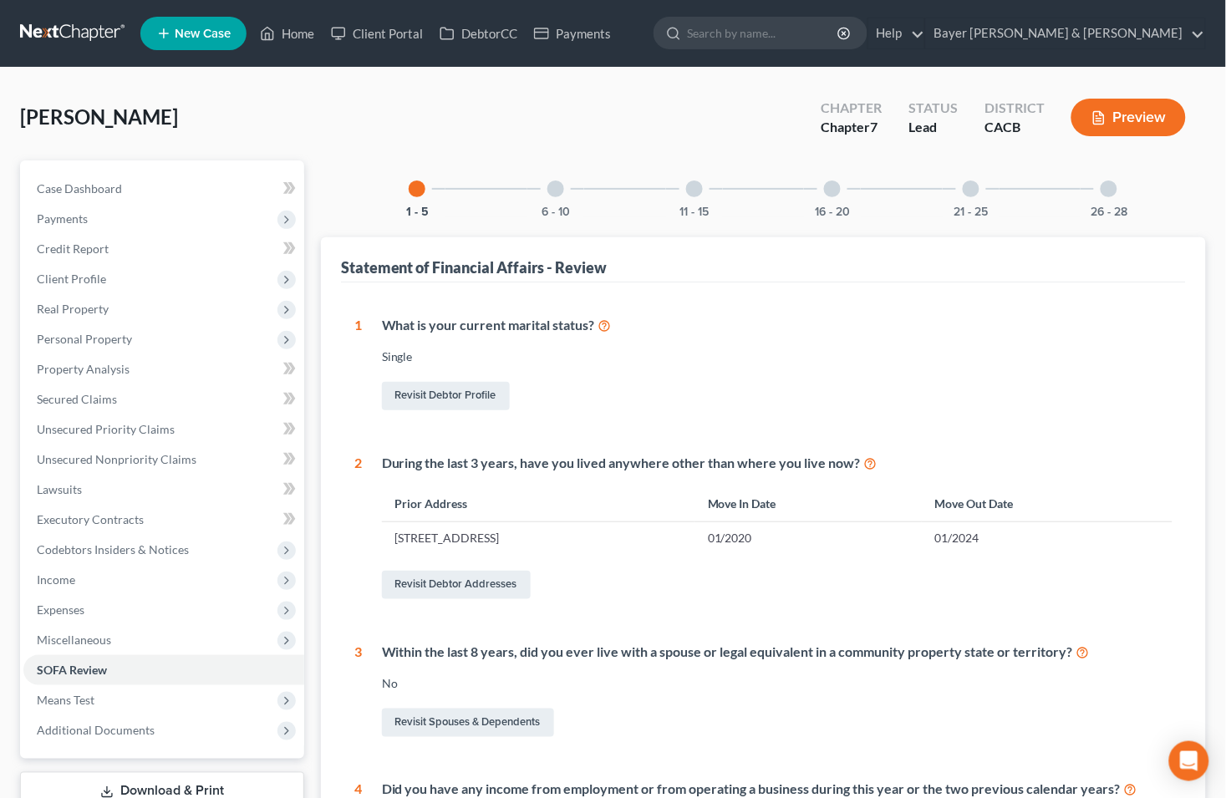
click at [552, 194] on div at bounding box center [555, 188] width 17 height 17
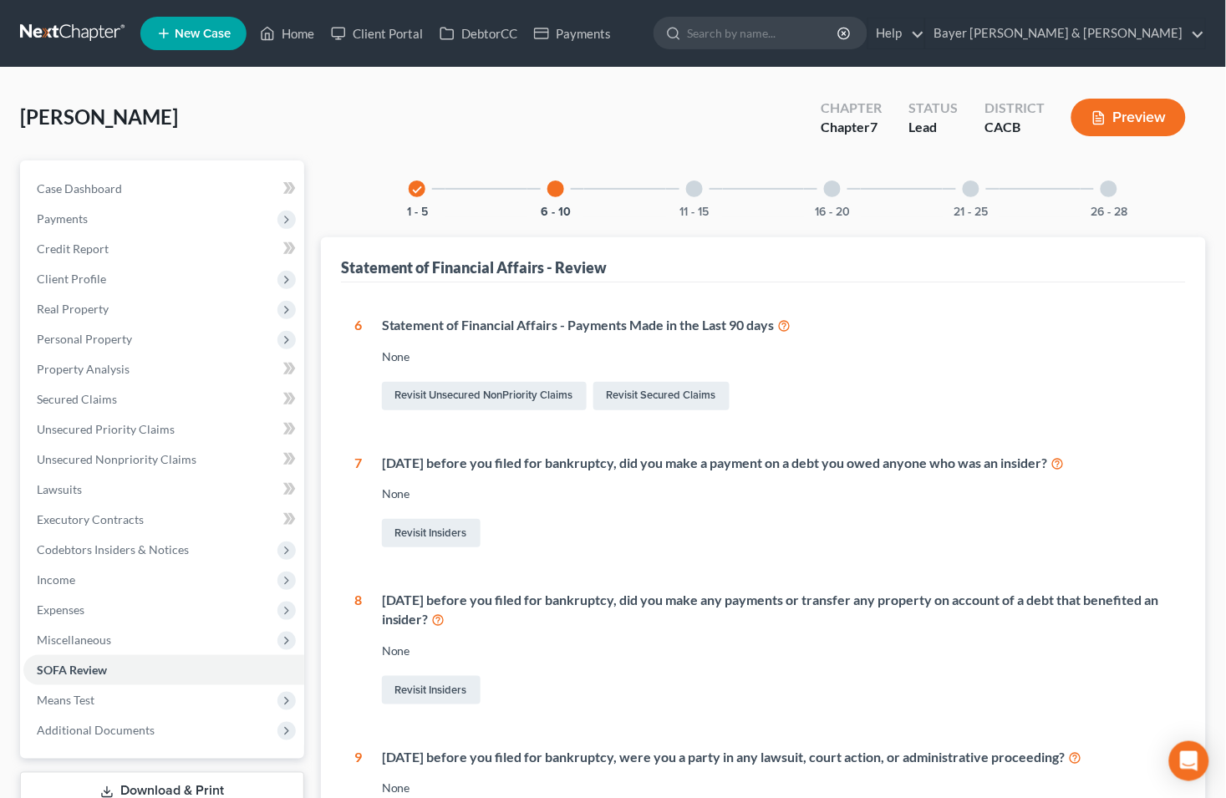
click at [702, 186] on div at bounding box center [694, 188] width 17 height 17
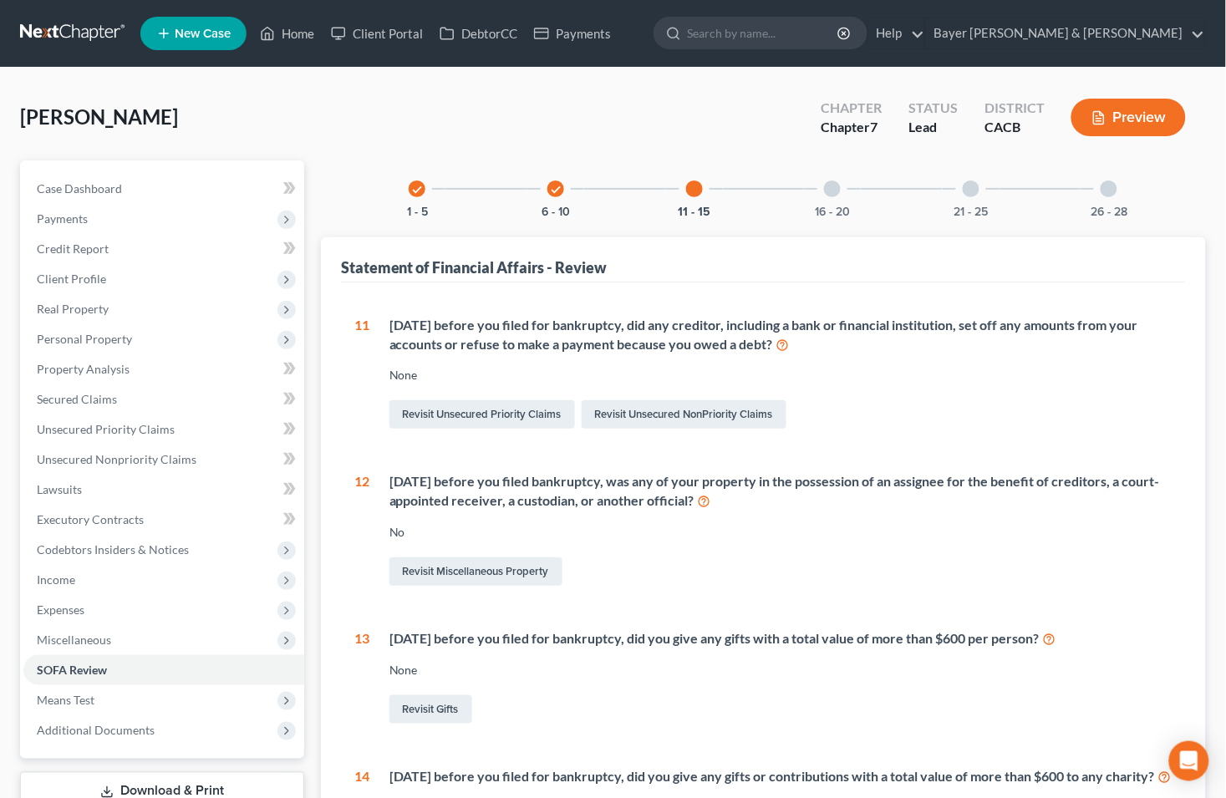
click at [842, 185] on div "16 - 20" at bounding box center [832, 188] width 57 height 57
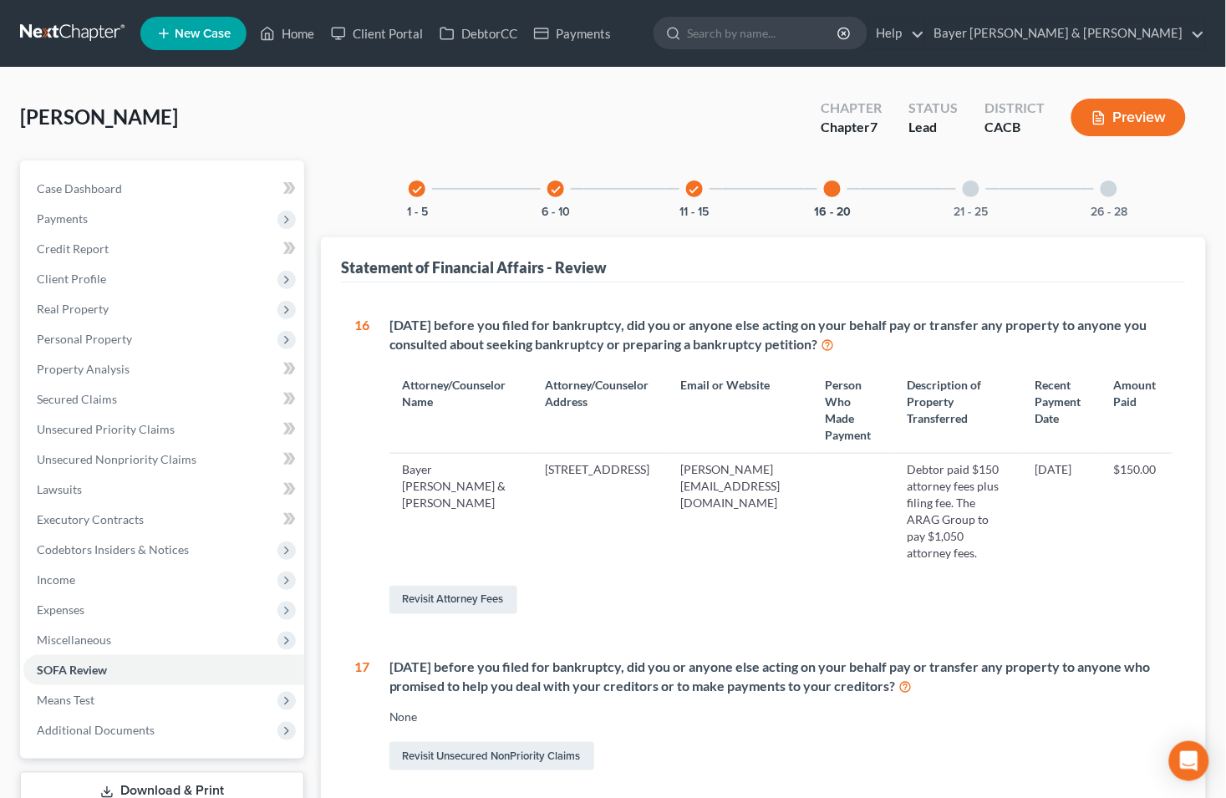
click at [973, 188] on div at bounding box center [970, 188] width 17 height 17
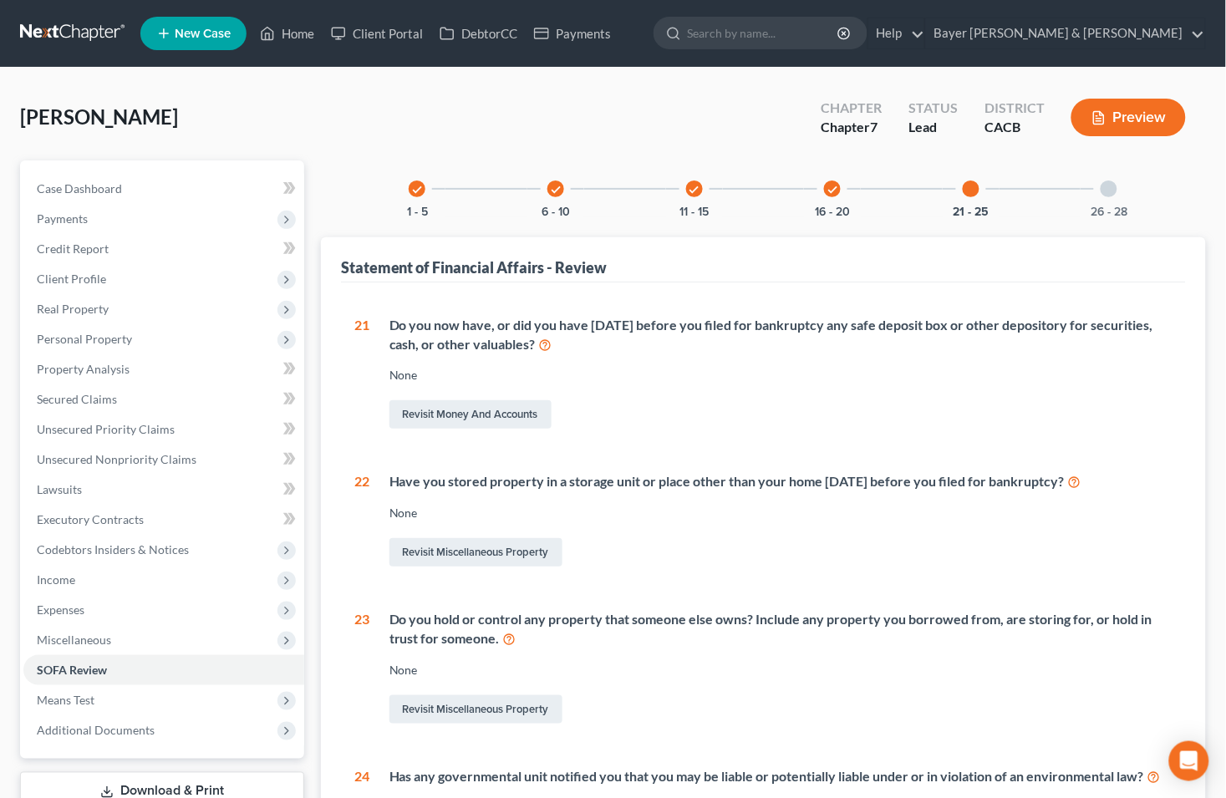
click at [1105, 190] on div at bounding box center [1108, 188] width 17 height 17
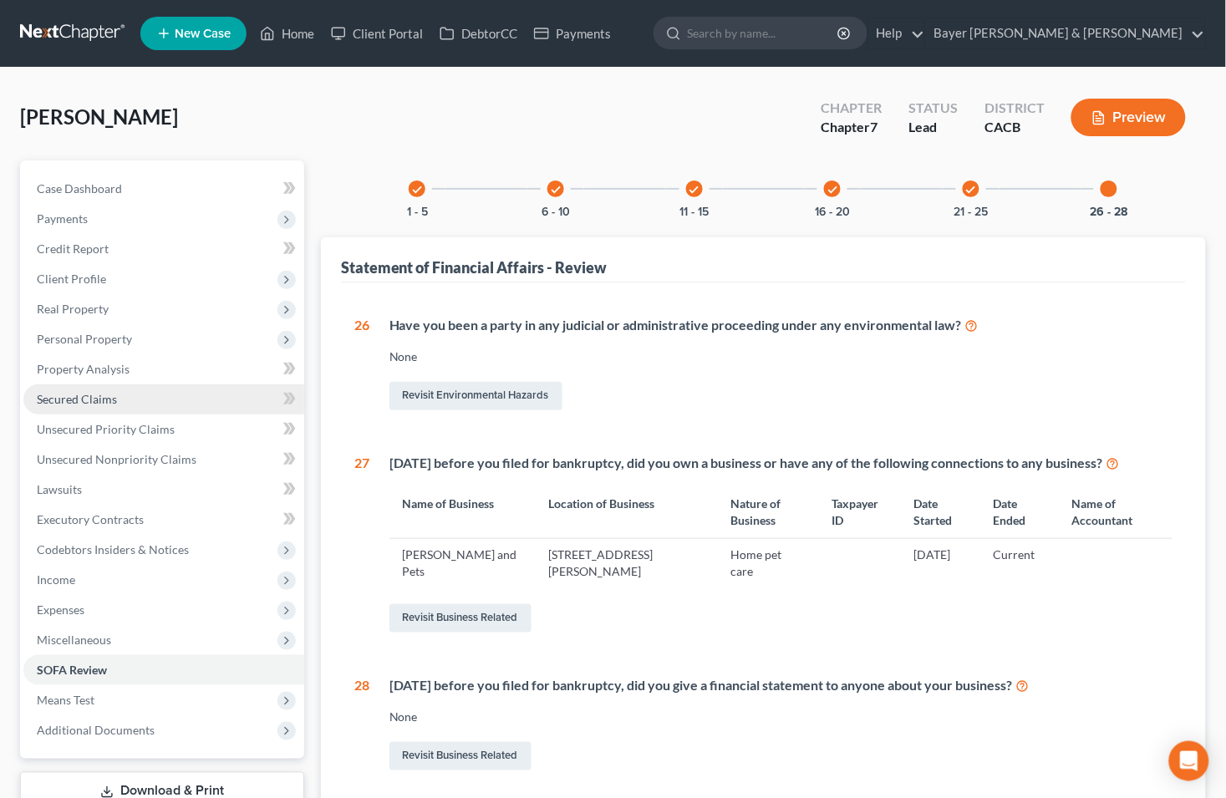
click at [77, 401] on span "Secured Claims" at bounding box center [77, 399] width 80 height 14
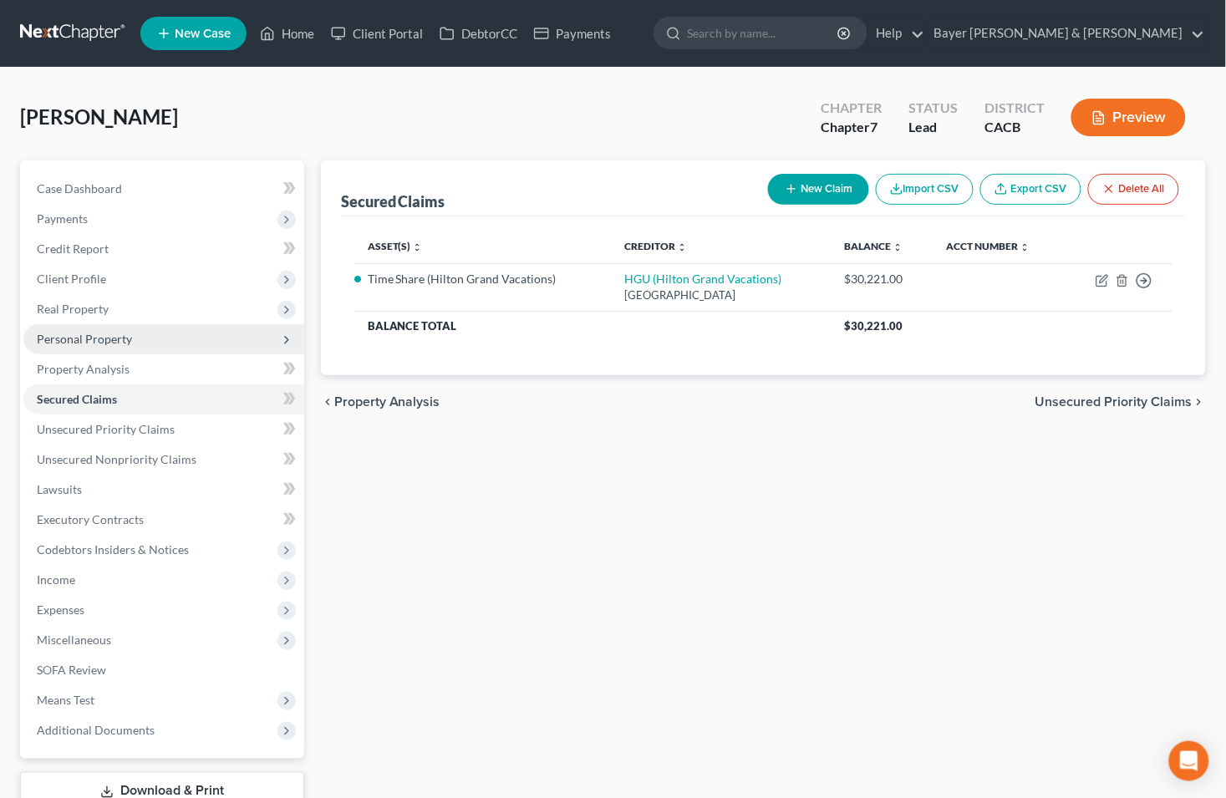
click at [103, 338] on span "Personal Property" at bounding box center [84, 339] width 95 height 14
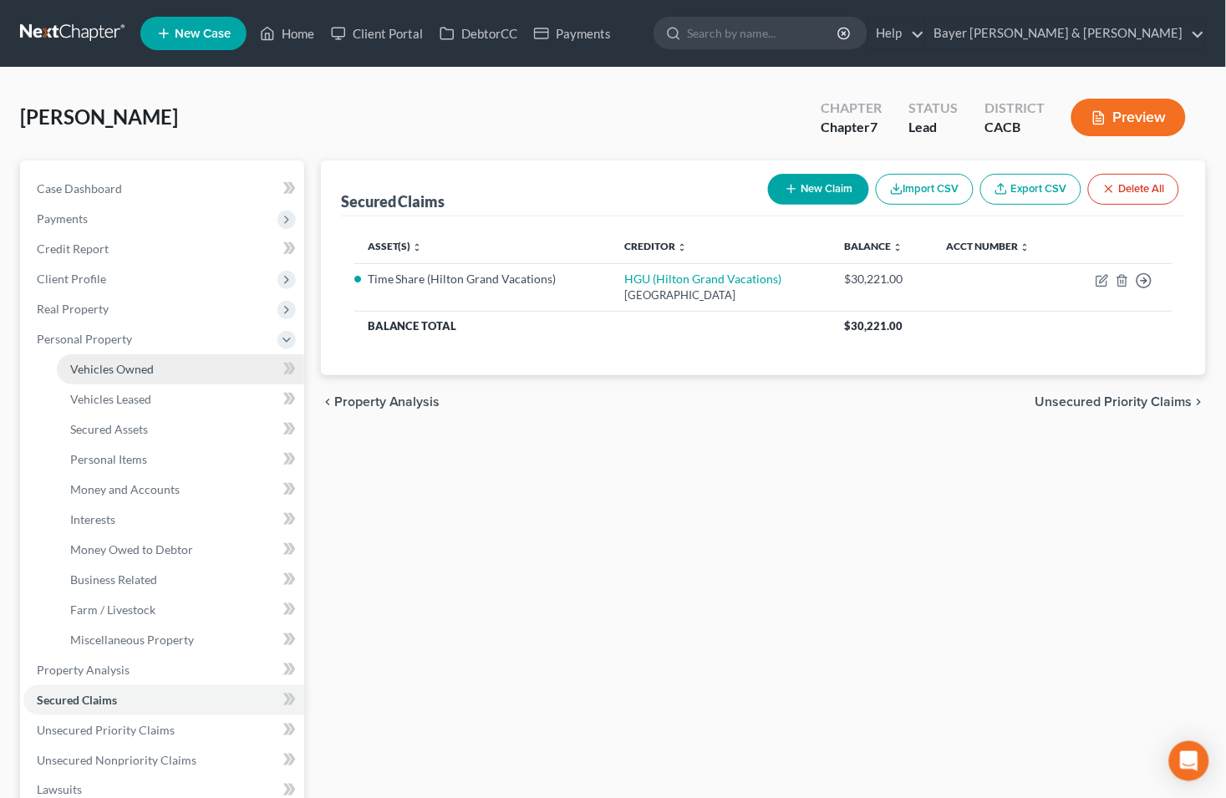
click at [111, 362] on span "Vehicles Owned" at bounding box center [112, 369] width 84 height 14
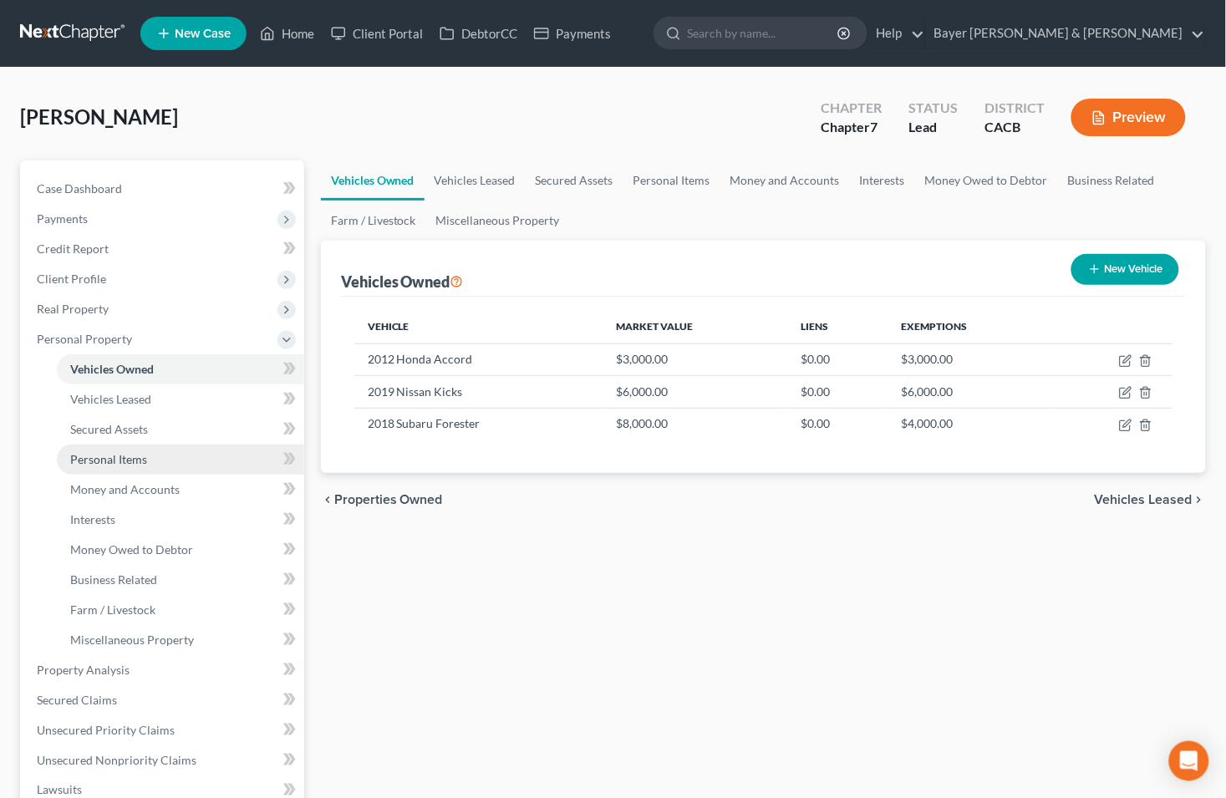
click at [113, 458] on span "Personal Items" at bounding box center [108, 459] width 77 height 14
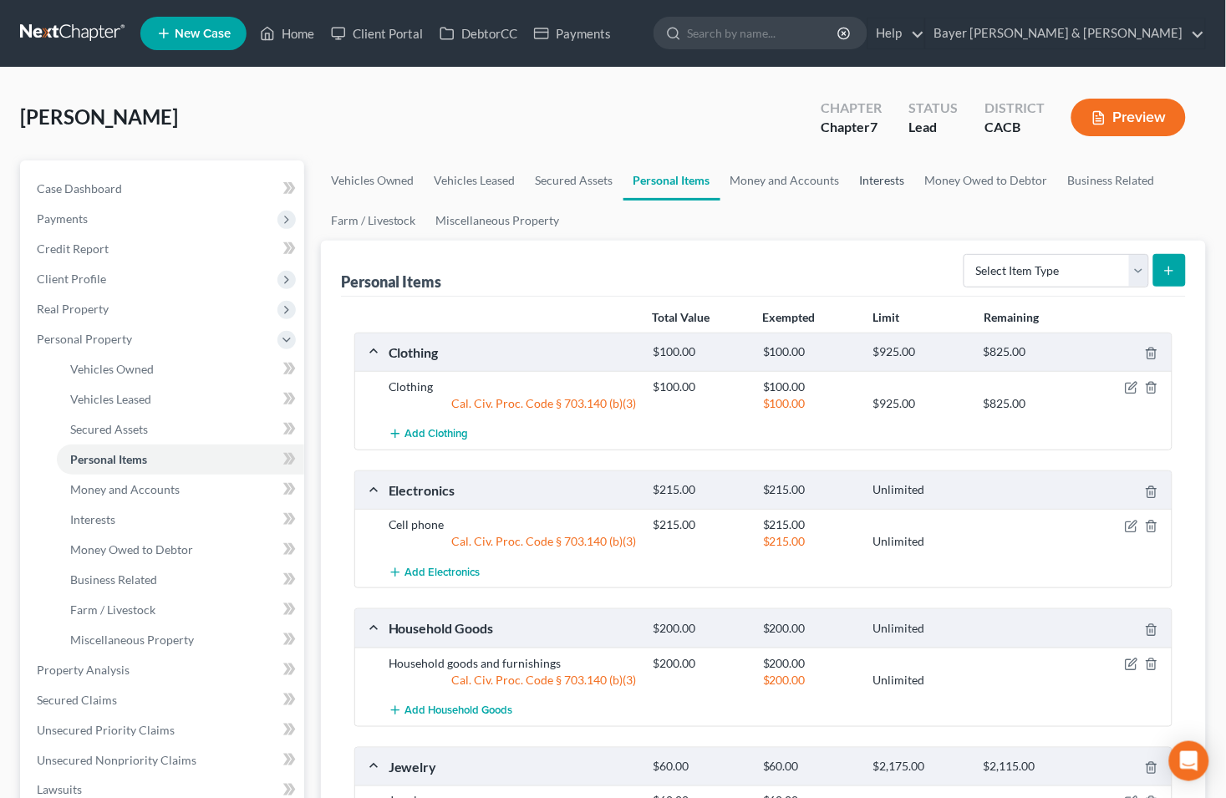
click at [874, 180] on link "Interests" at bounding box center [882, 180] width 65 height 40
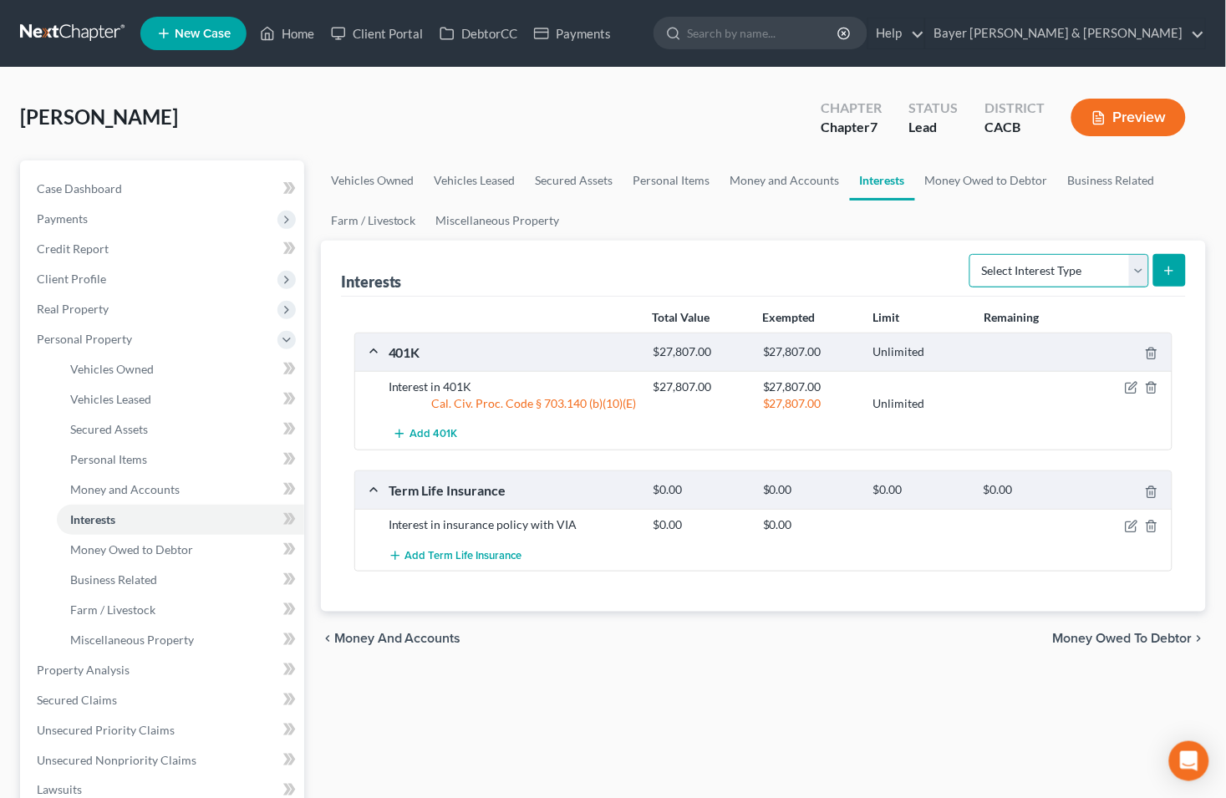
click at [1130, 273] on select "Select Interest Type 401K Annuity Bond Education IRA Government Bond Government…" at bounding box center [1059, 270] width 180 height 33
click at [1133, 272] on select "Select Interest Type 401K Annuity Bond Education IRA Government Bond Government…" at bounding box center [1059, 270] width 180 height 33
click at [675, 180] on link "Personal Items" at bounding box center [671, 180] width 97 height 40
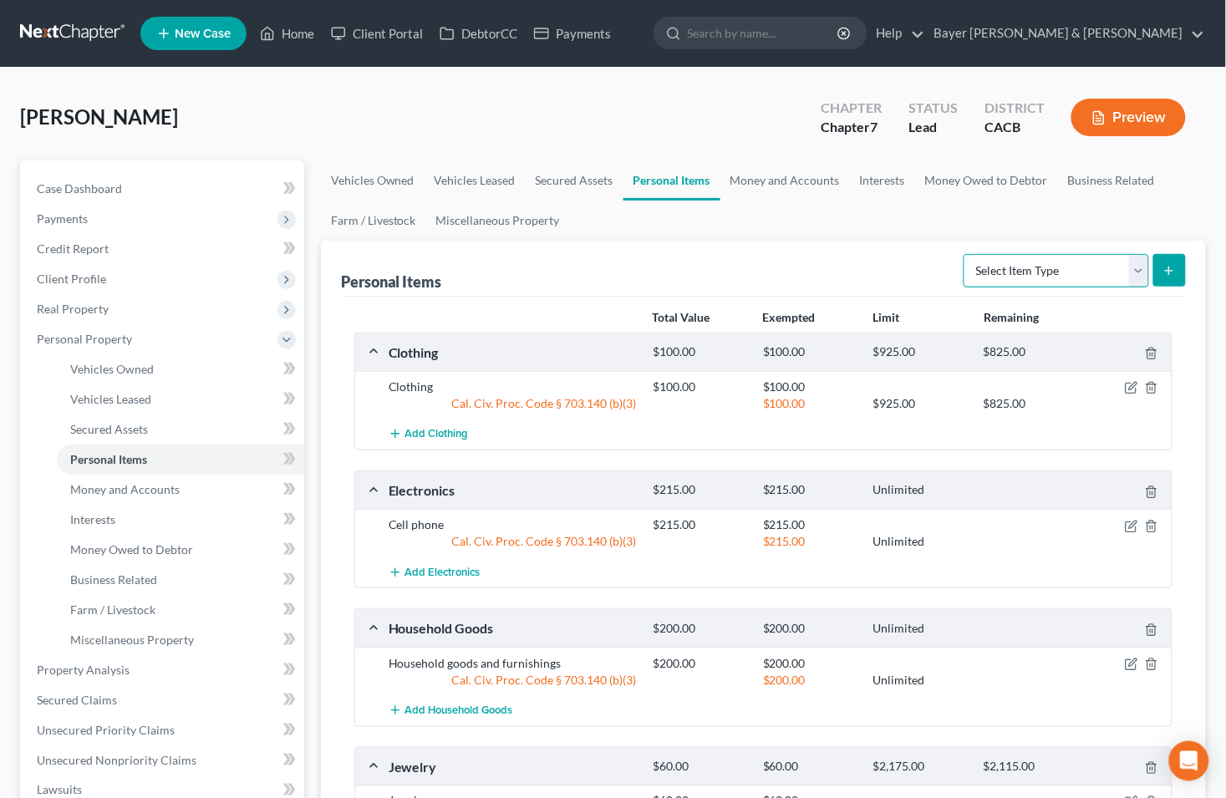
click at [1135, 279] on select "Select Item Type Clothing Collectibles Of Value Electronics Firearms Household …" at bounding box center [1055, 270] width 185 height 33
click at [1109, 179] on link "Business Related" at bounding box center [1111, 180] width 107 height 40
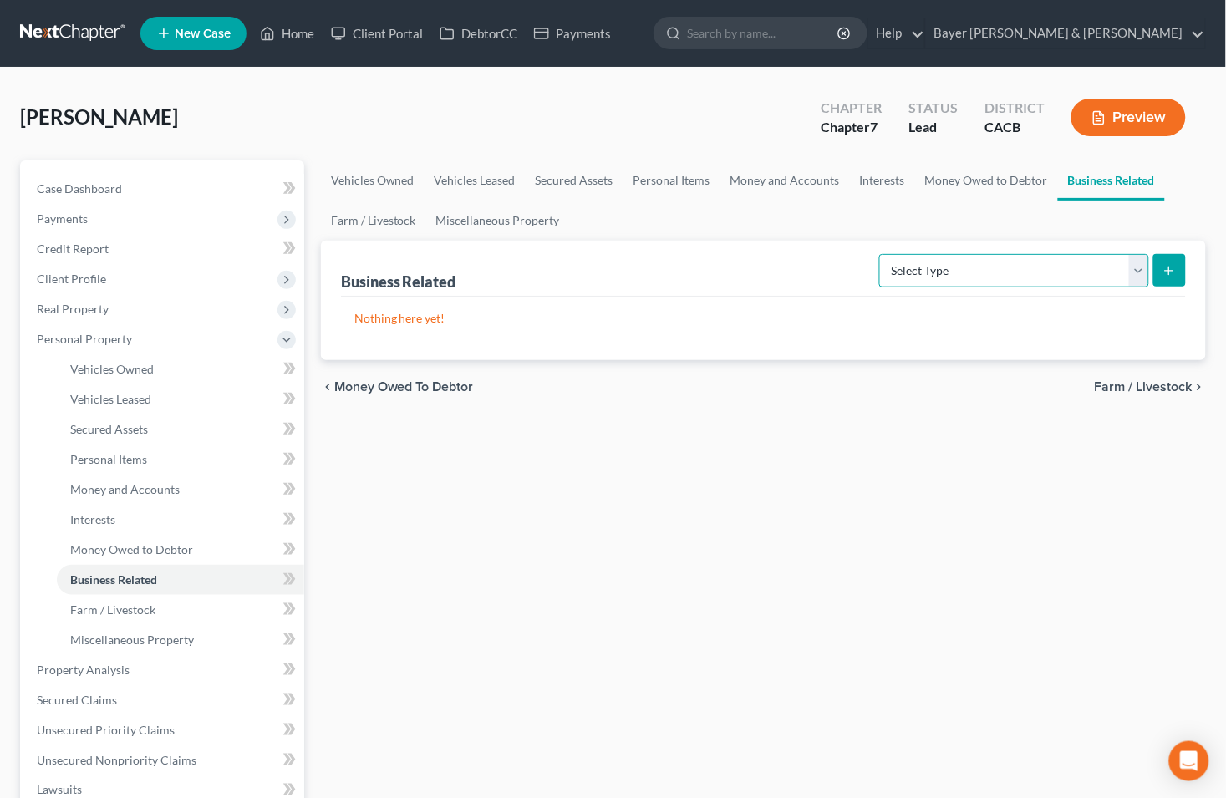
click at [1138, 272] on select "Select Type Customer Lists Franchises Inventory Licenses Machinery Office Equip…" at bounding box center [1014, 270] width 270 height 33
select select "license"
click at [881, 254] on select "Select Type Customer Lists Franchises Inventory Licenses Machinery Office Equip…" at bounding box center [1014, 270] width 270 height 33
click at [1167, 272] on icon "submit" at bounding box center [1168, 270] width 13 height 13
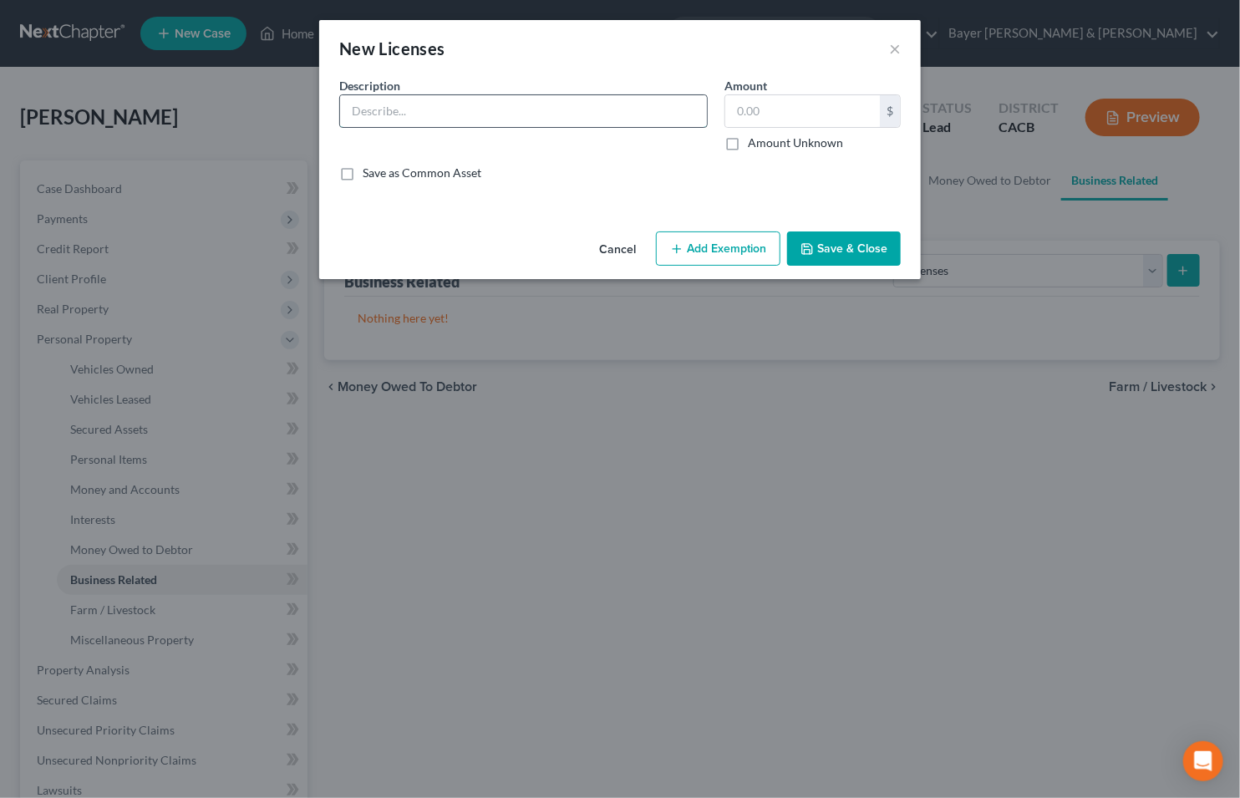
click at [501, 105] on input "text" at bounding box center [523, 111] width 367 height 32
type input "Interest in Registered Veterinary Technician license. Value = $0.00"
type input "0"
click at [883, 251] on button "Save & Close" at bounding box center [844, 248] width 114 height 35
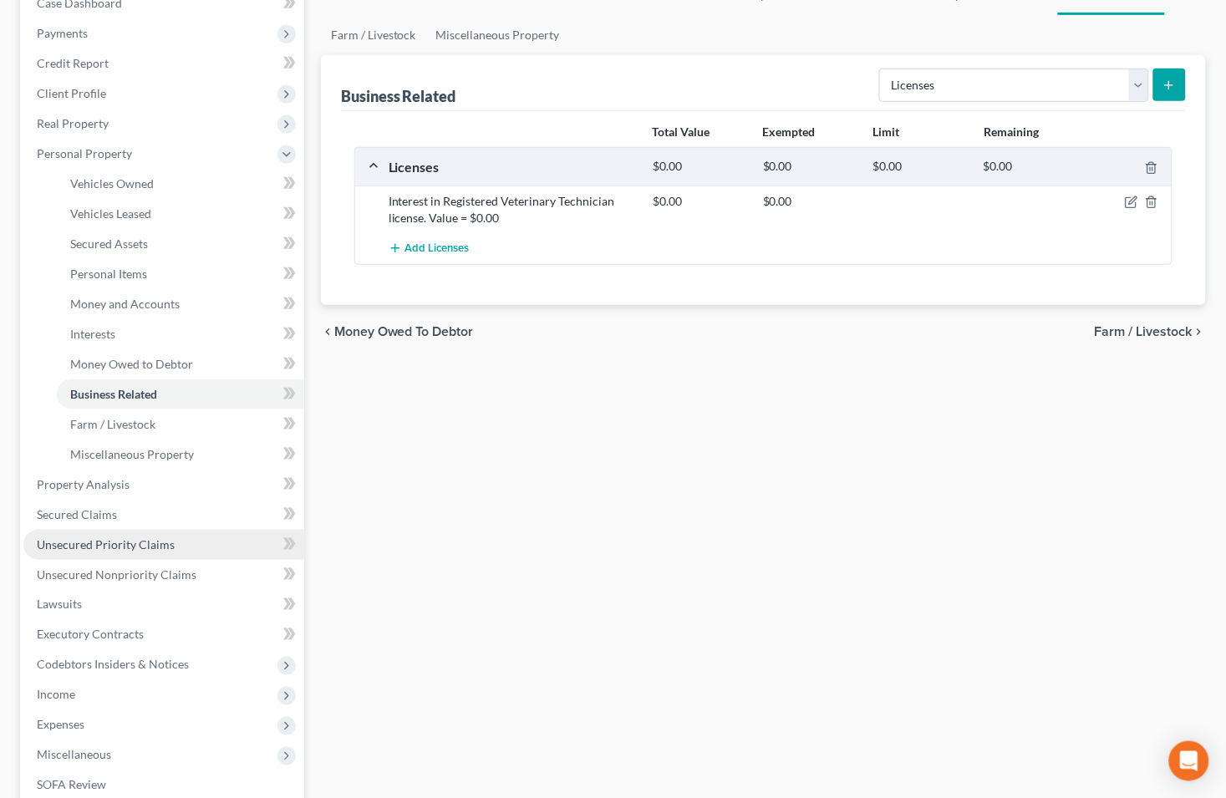
scroll to position [278, 0]
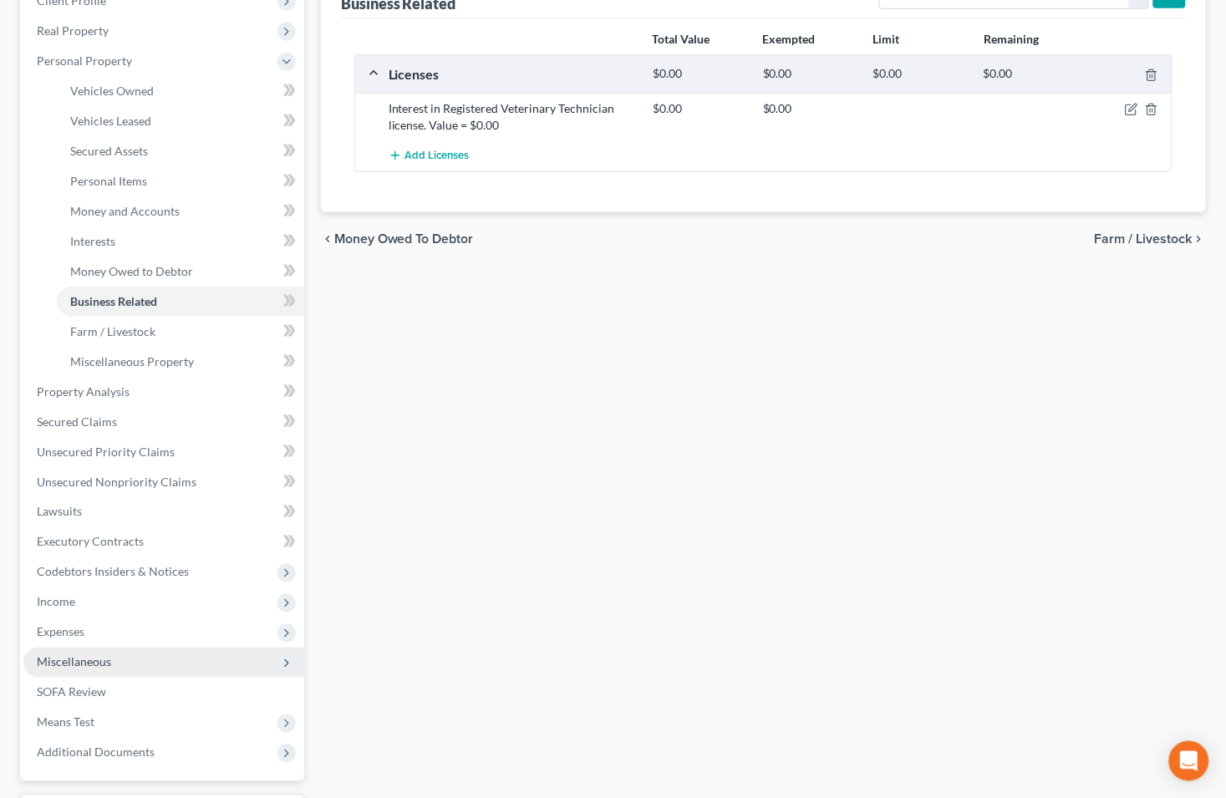
click at [134, 660] on span "Miscellaneous" at bounding box center [163, 662] width 281 height 30
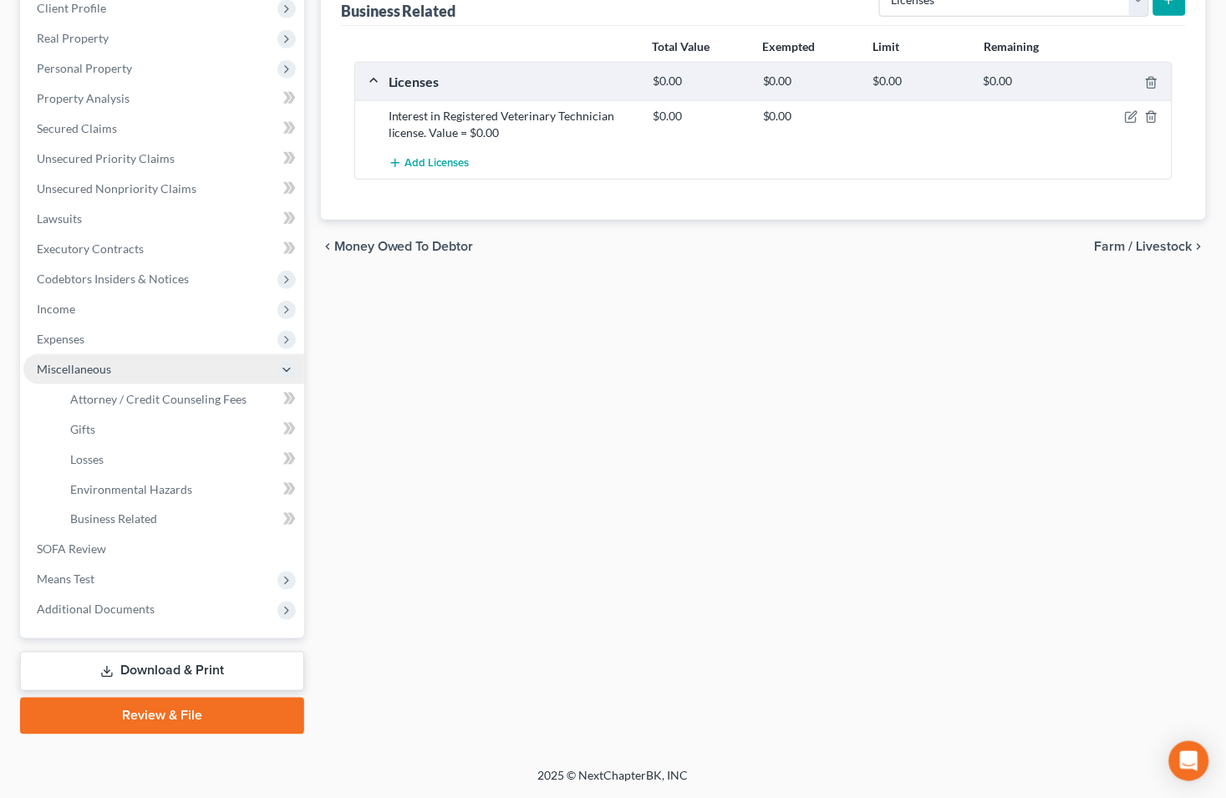
scroll to position [268, 0]
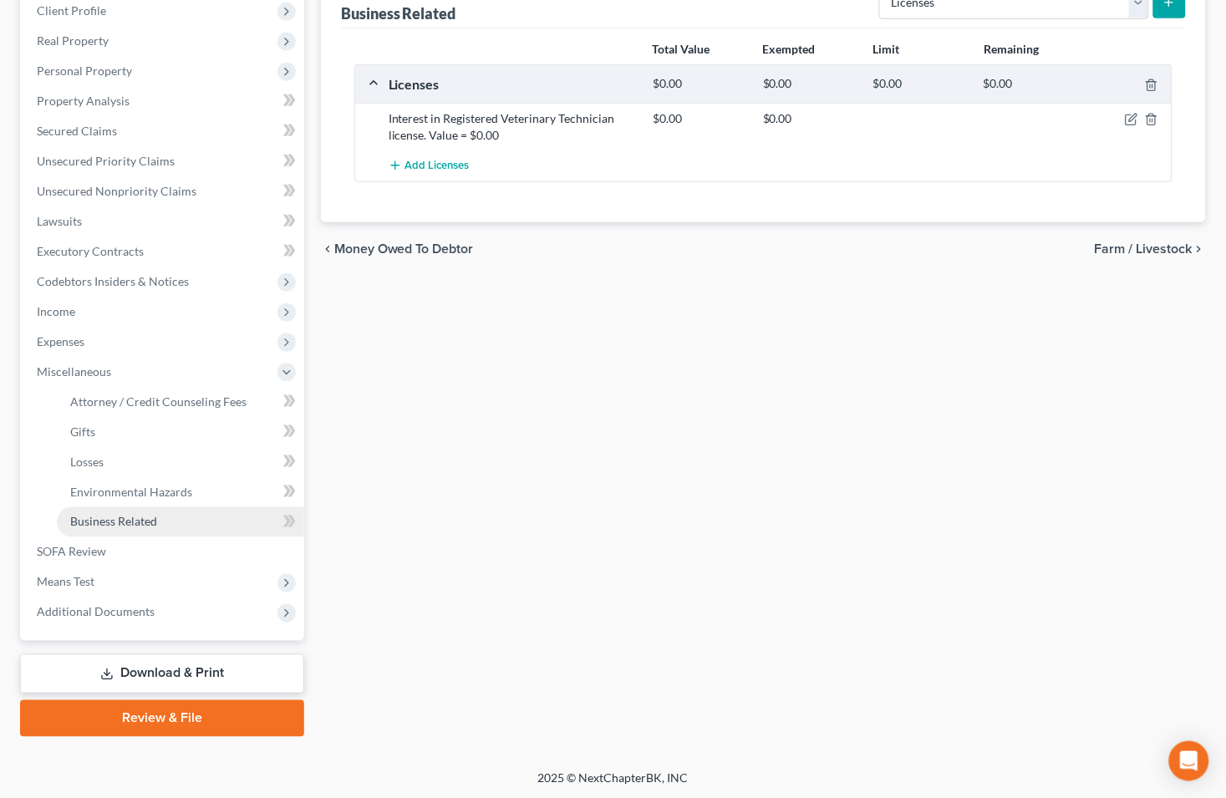
click at [132, 522] on span "Business Related" at bounding box center [113, 522] width 87 height 14
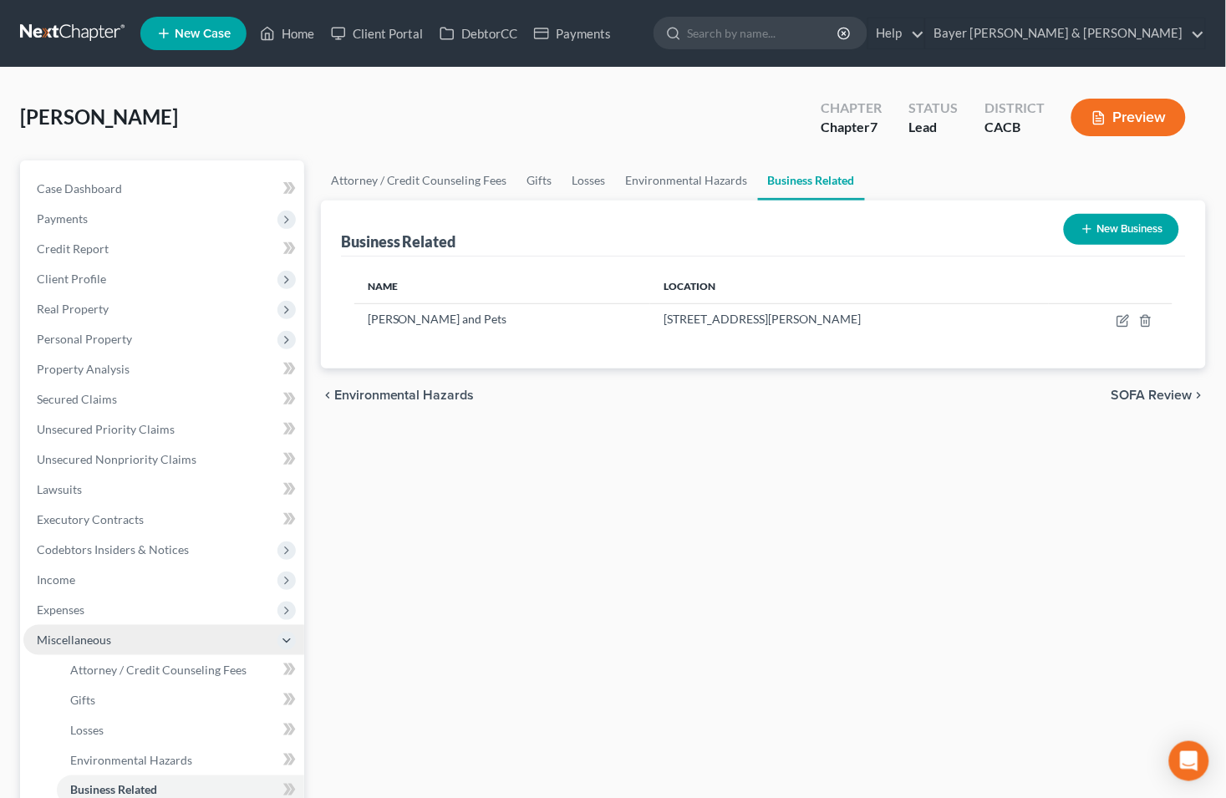
click at [286, 644] on icon at bounding box center [286, 640] width 13 height 13
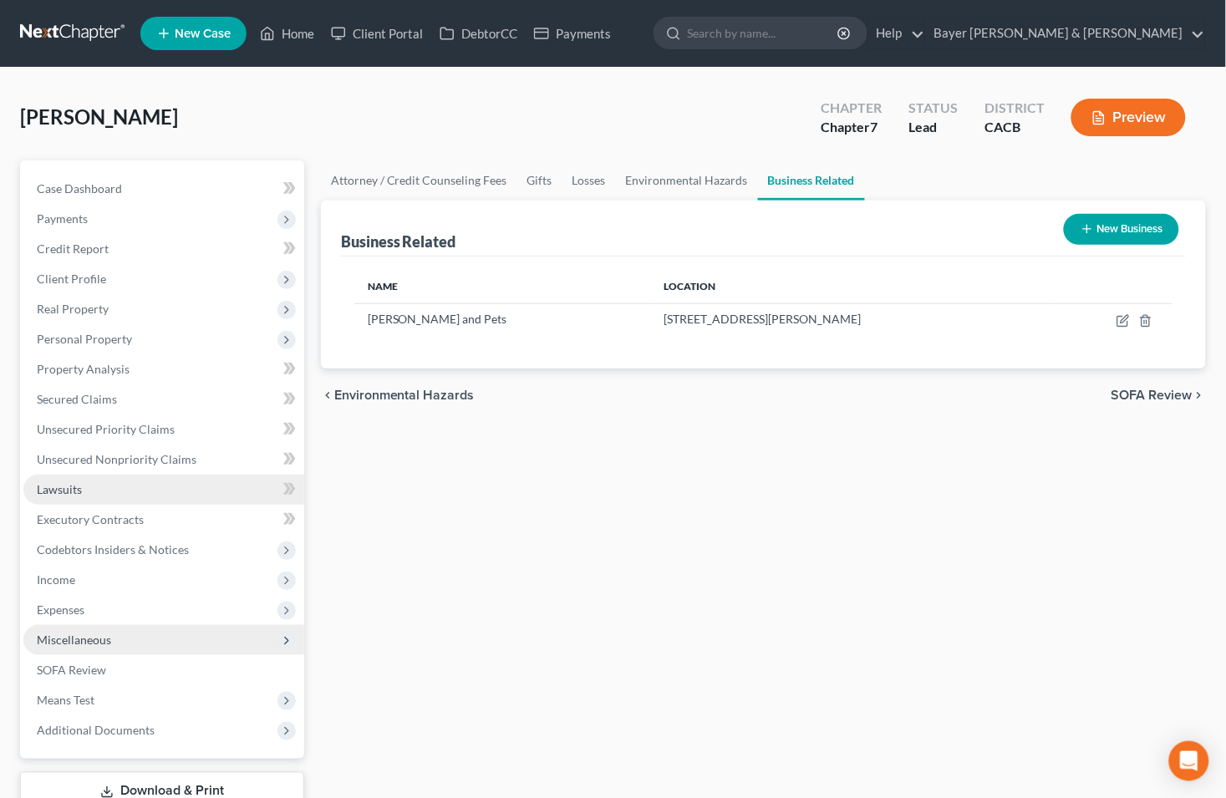
click at [123, 482] on link "Lawsuits" at bounding box center [163, 490] width 281 height 30
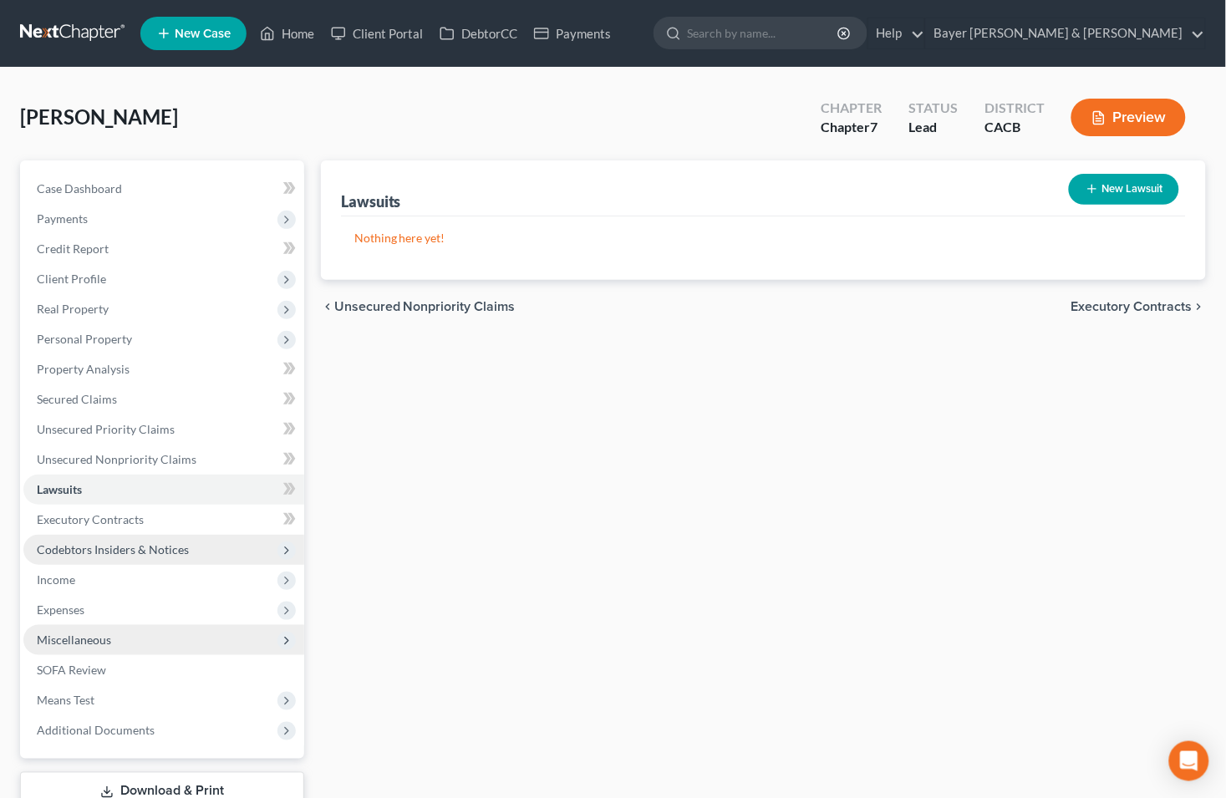
click at [114, 542] on span "Codebtors Insiders & Notices" at bounding box center [113, 549] width 152 height 14
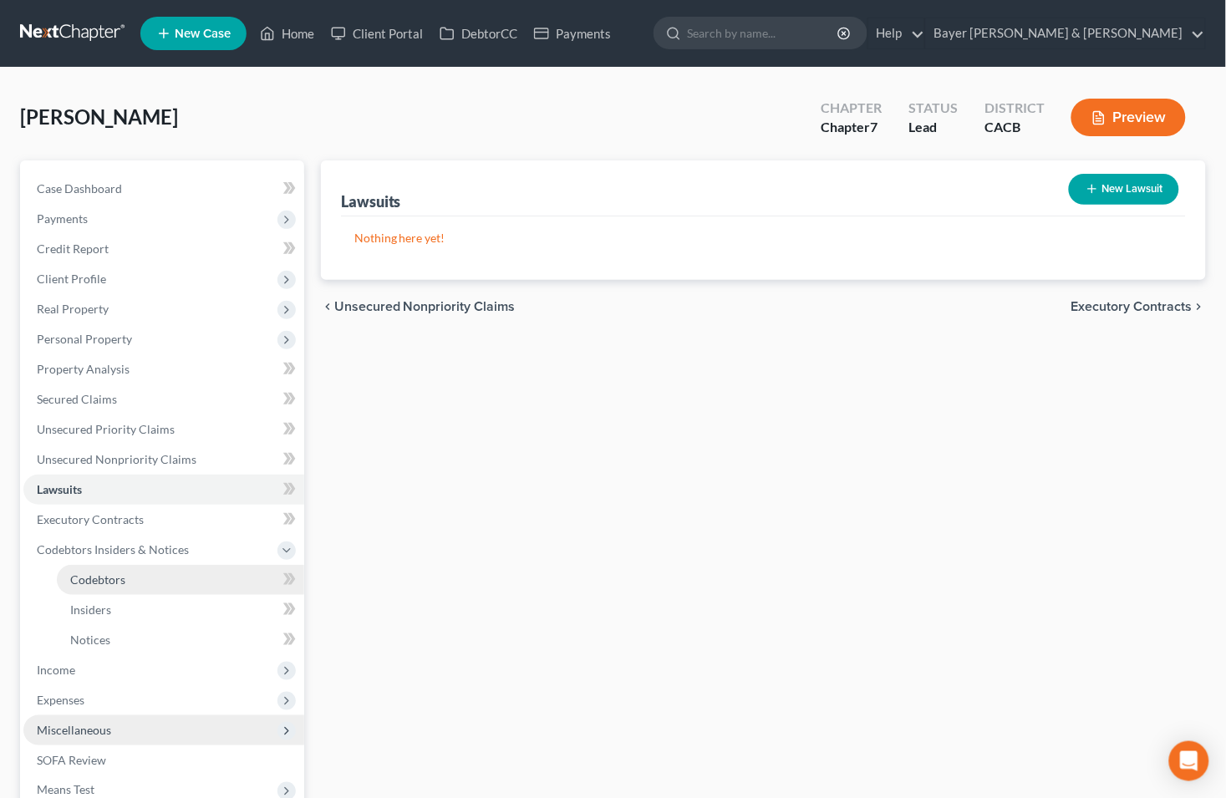
click at [120, 570] on link "Codebtors" at bounding box center [180, 580] width 247 height 30
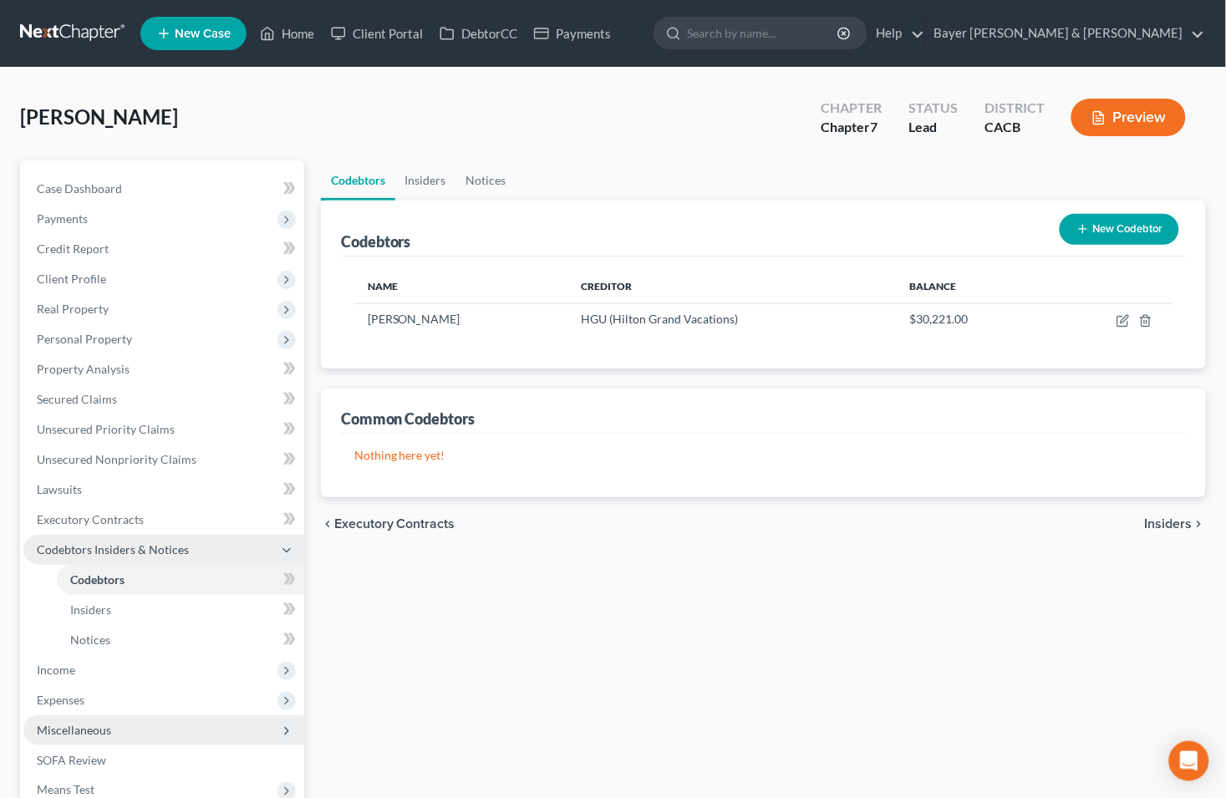
click at [285, 547] on icon at bounding box center [286, 550] width 13 height 13
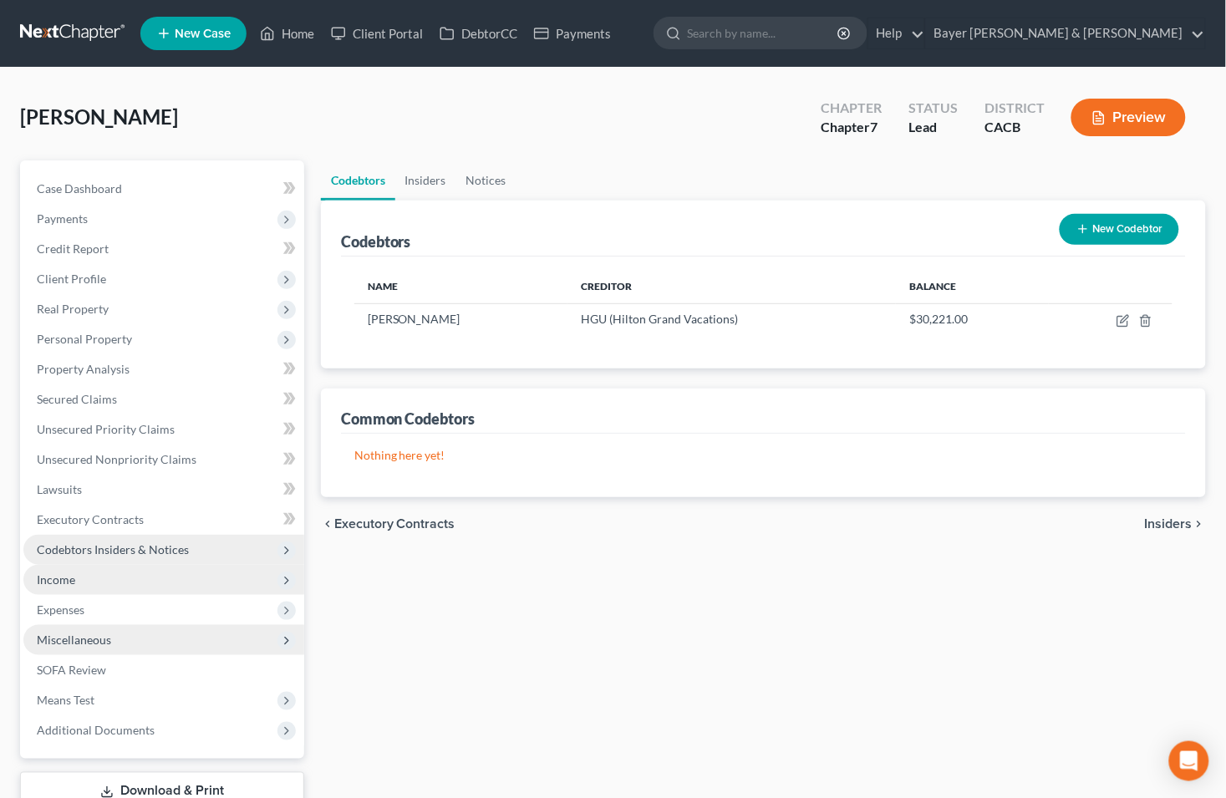
click at [48, 574] on span "Income" at bounding box center [56, 579] width 38 height 14
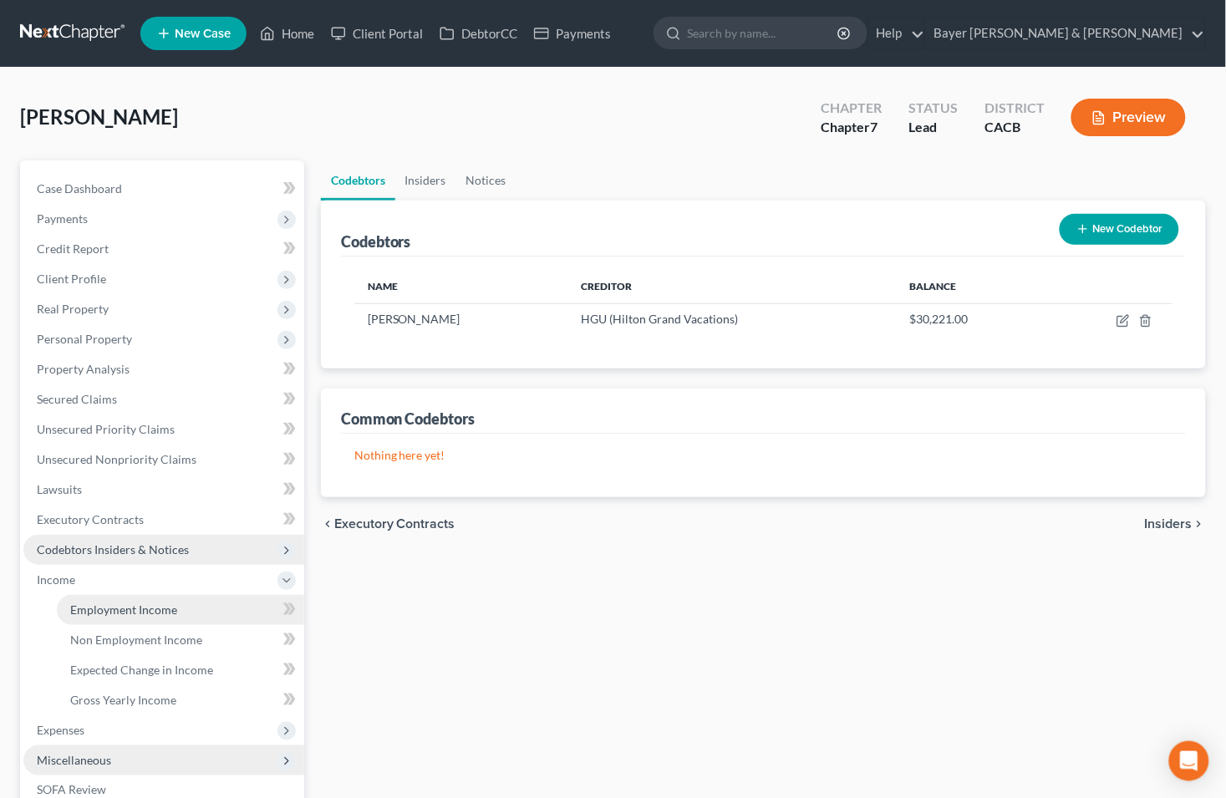
click at [107, 612] on span "Employment Income" at bounding box center [123, 609] width 107 height 14
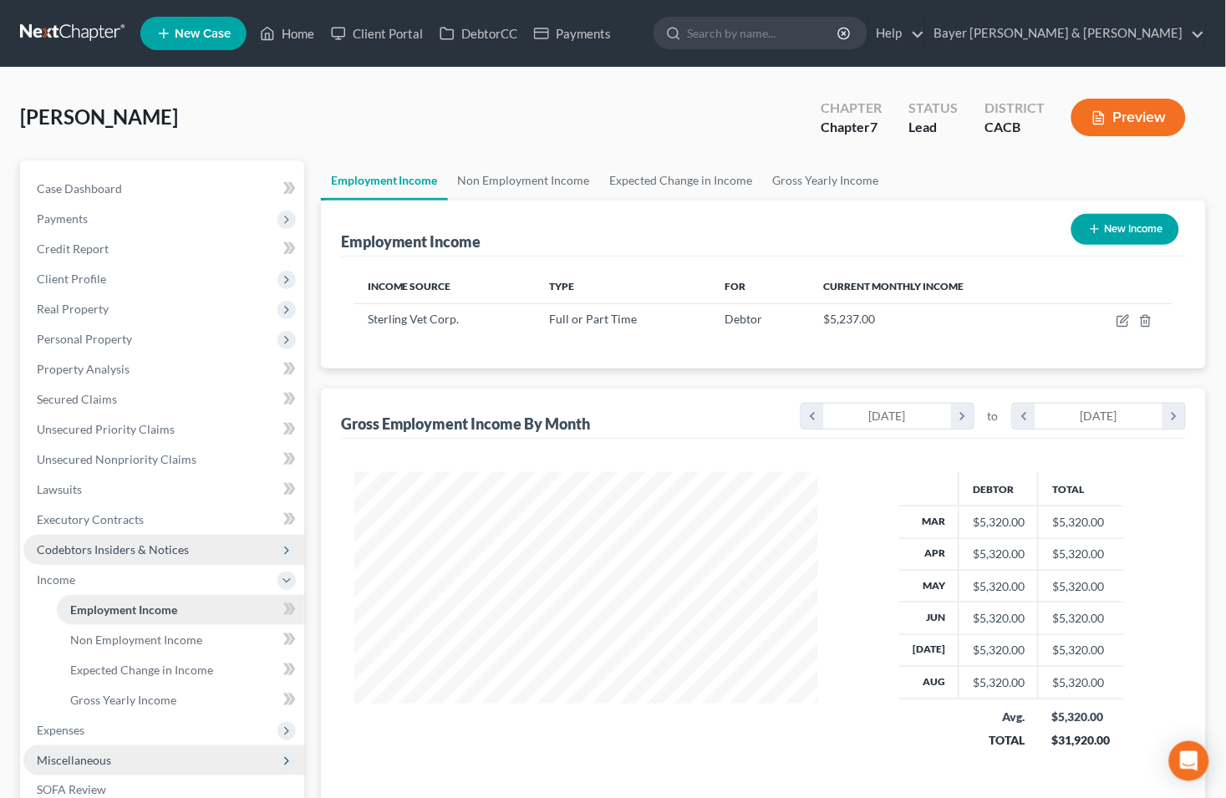
scroll to position [299, 497]
